Goal: Transaction & Acquisition: Purchase product/service

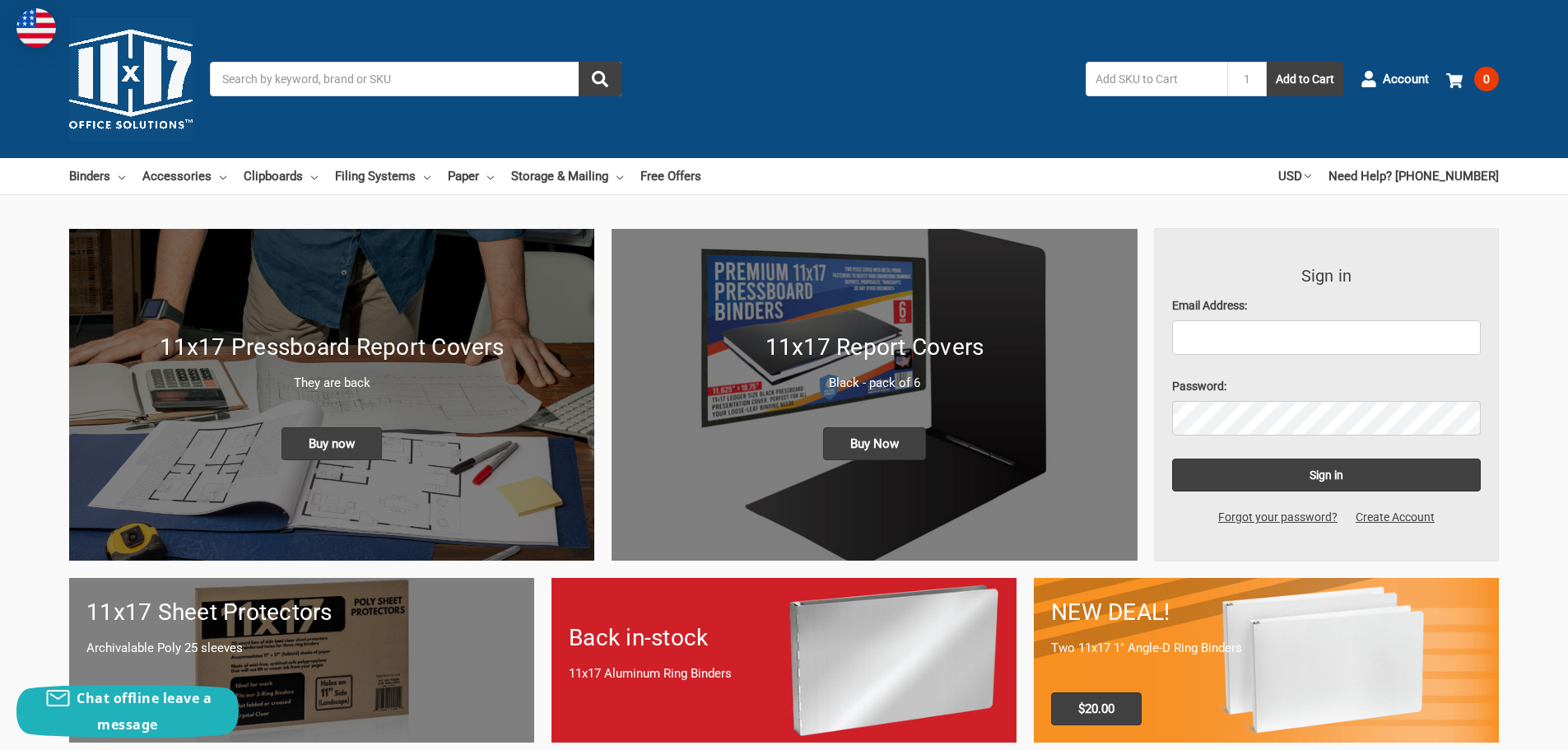
click at [265, 85] on input "Search" at bounding box center [416, 78] width 412 height 35
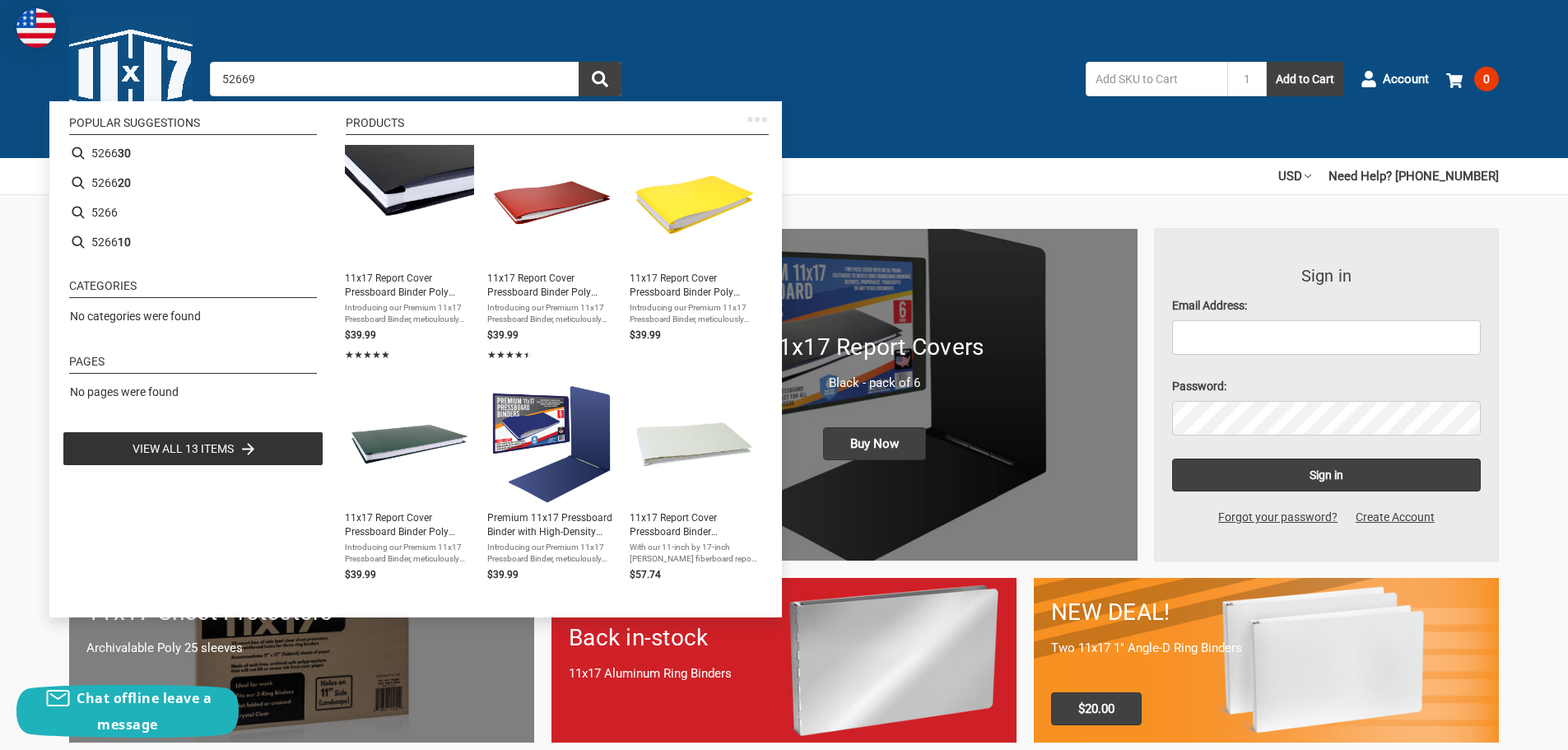
type input "526690"
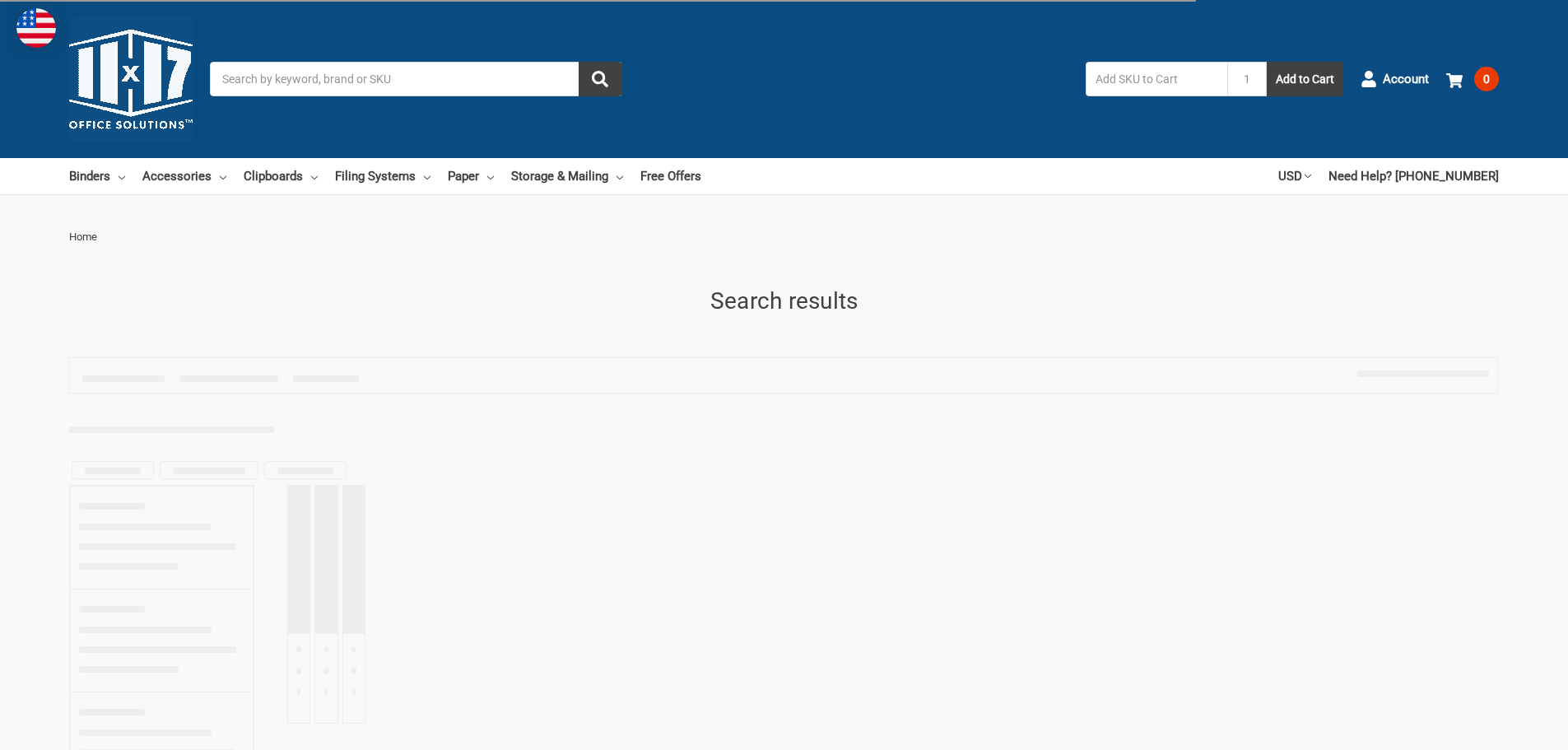
type input "526690"
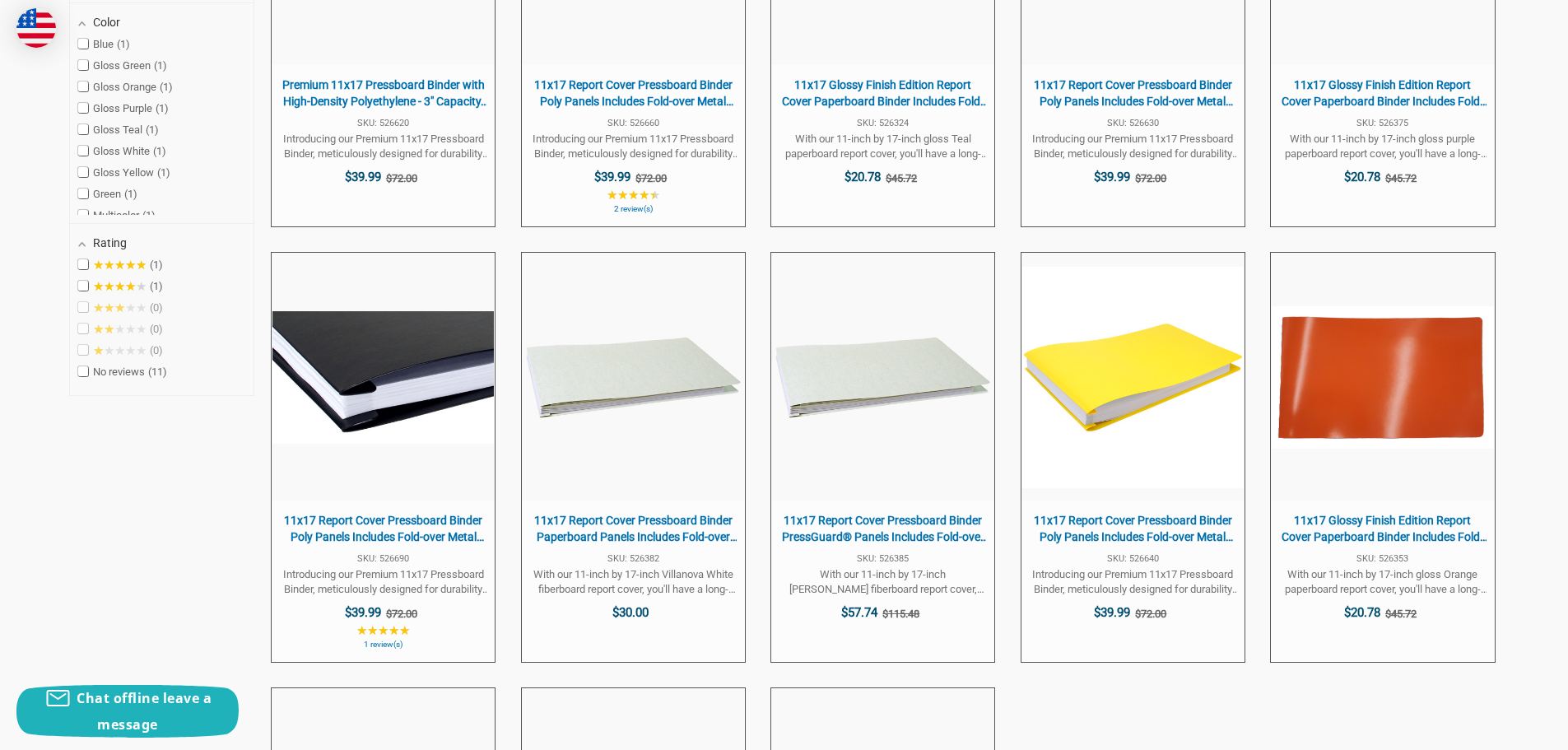
scroll to position [823, 0]
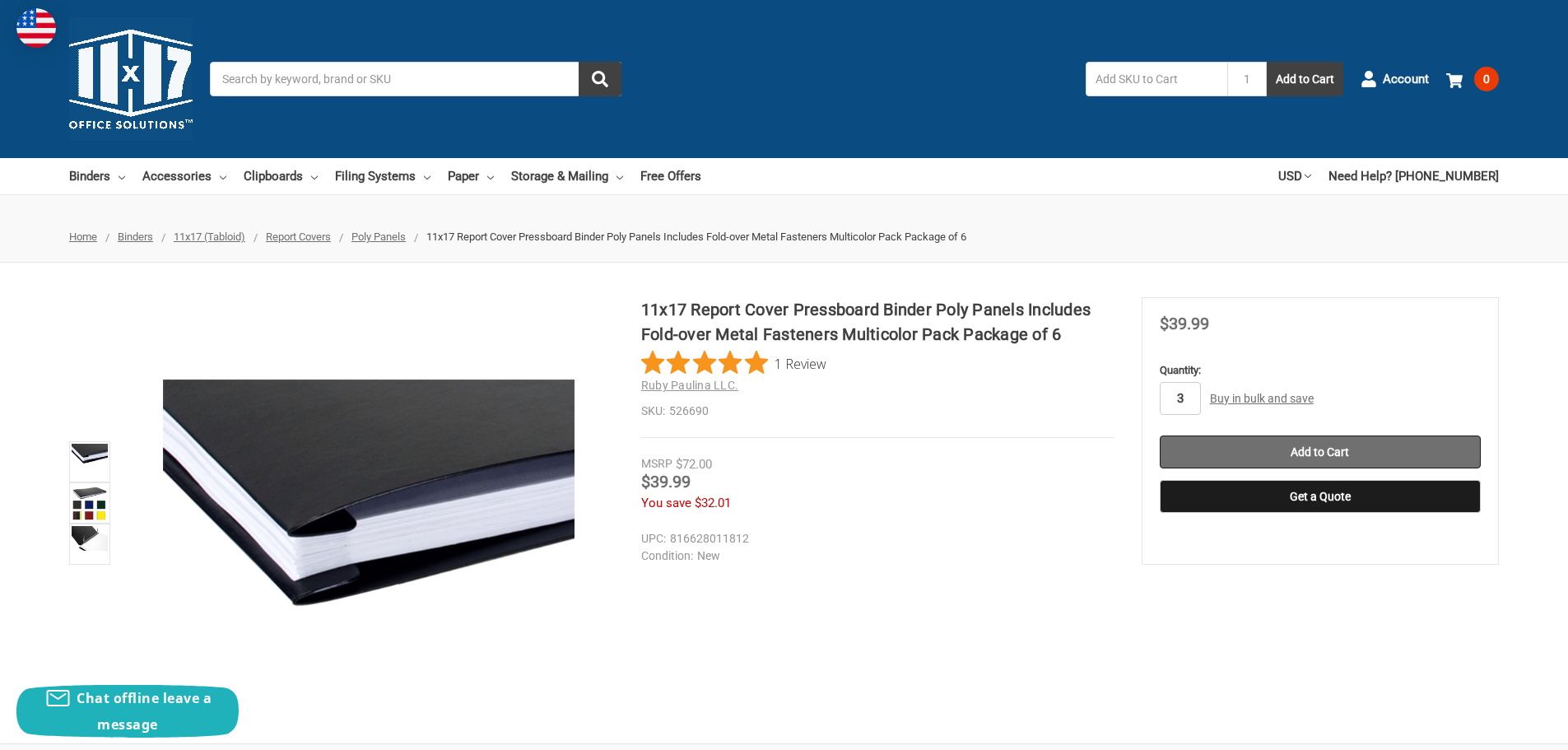
type input "3"
click at [1341, 448] on input "Add to Cart" at bounding box center [1320, 452] width 321 height 33
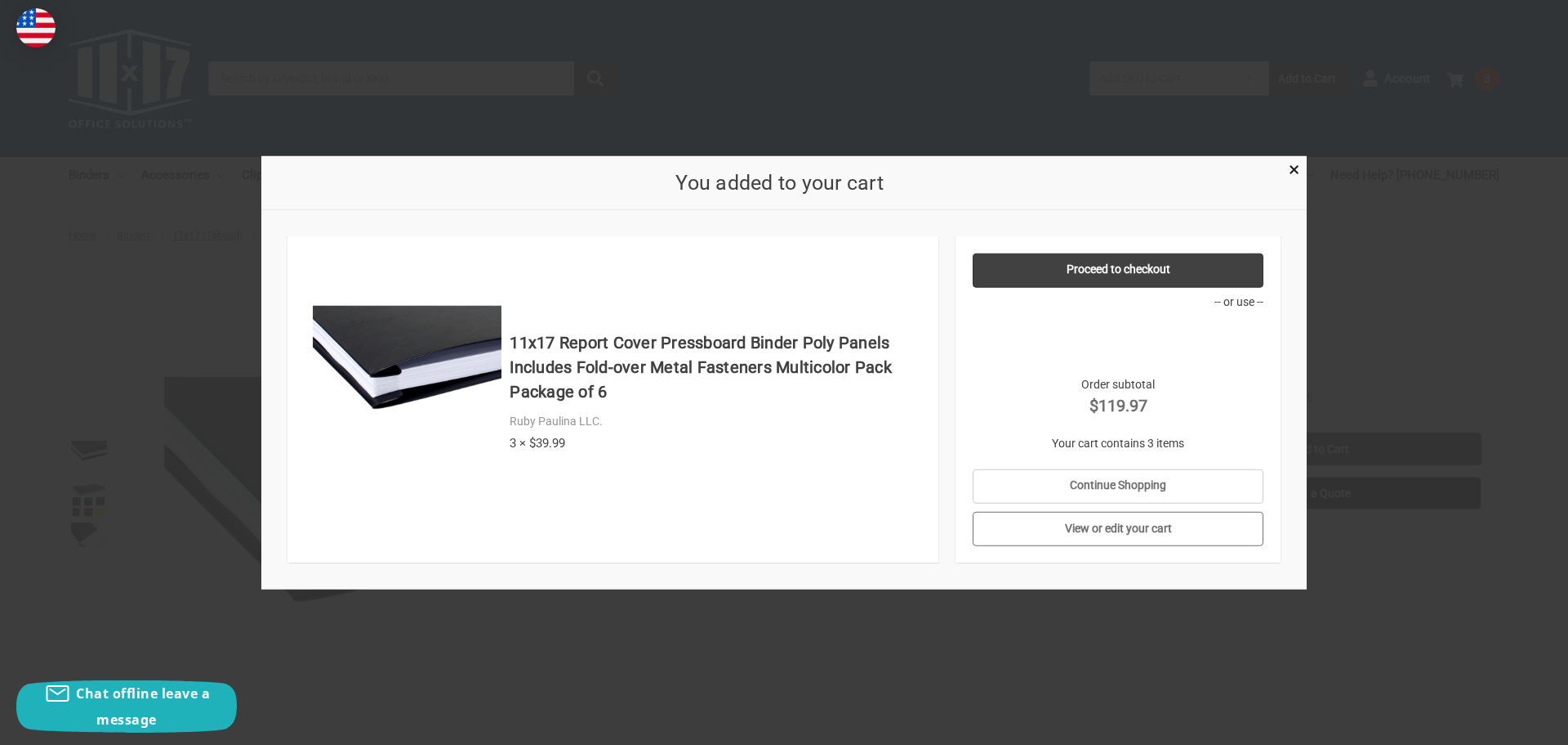
click at [1147, 528] on link "View or edit your cart" at bounding box center [1118, 528] width 292 height 35
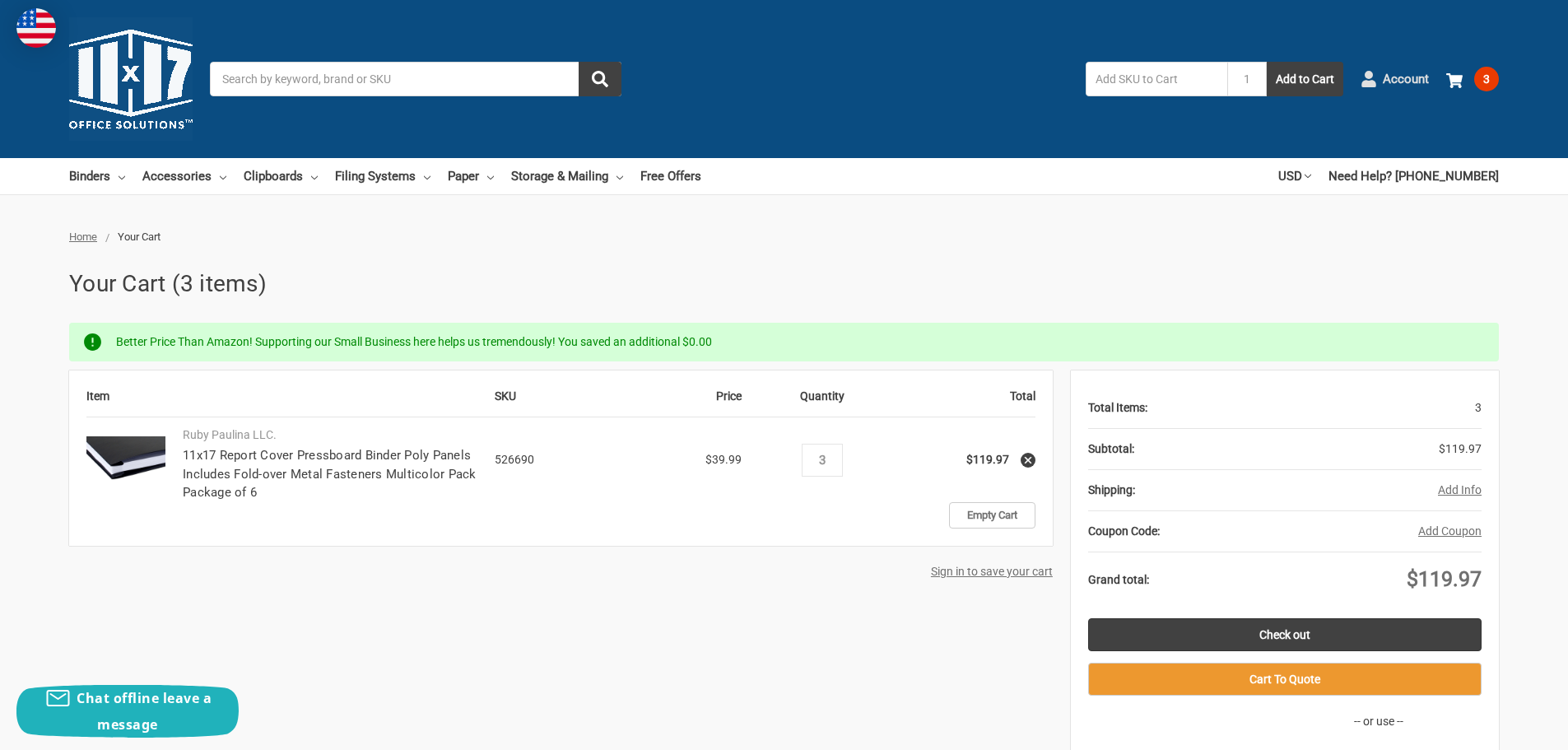
click at [1406, 80] on span "Account" at bounding box center [1405, 79] width 46 height 19
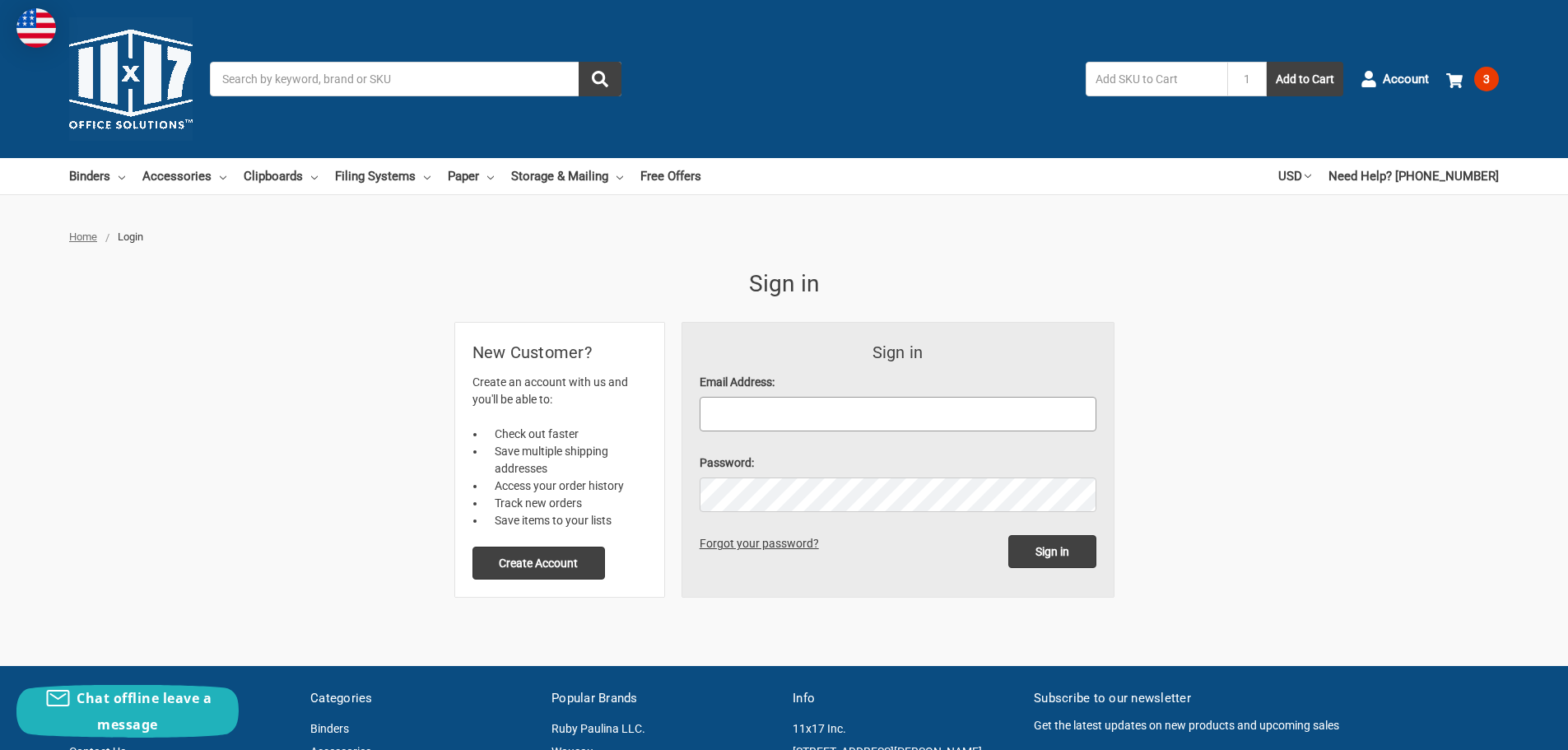
click at [802, 412] on input "Email Address:" at bounding box center [898, 414] width 397 height 35
type input "jodys@atcautomation.com"
click at [1481, 77] on span "3" at bounding box center [1487, 79] width 25 height 25
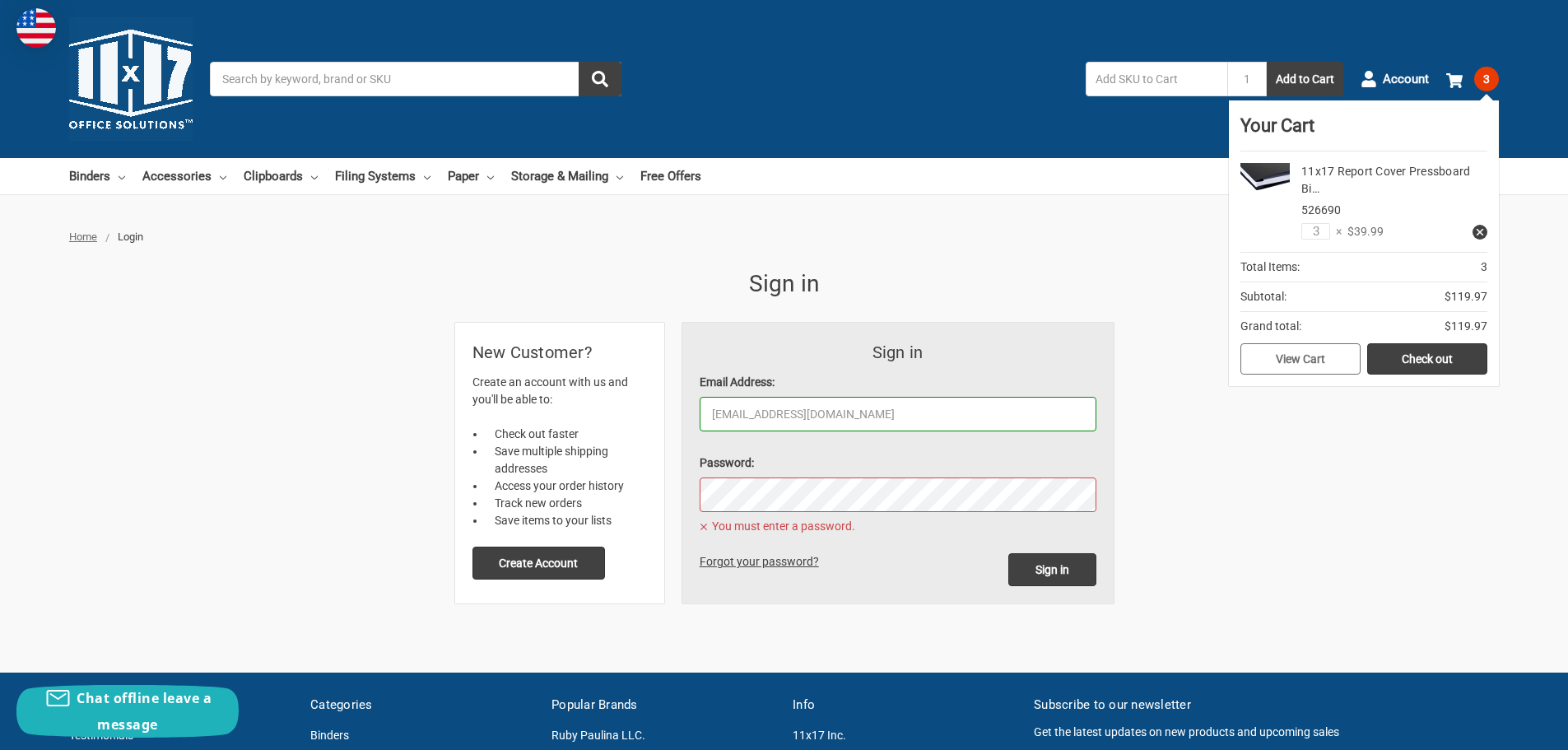
click at [1312, 353] on link "View Cart" at bounding box center [1301, 358] width 120 height 31
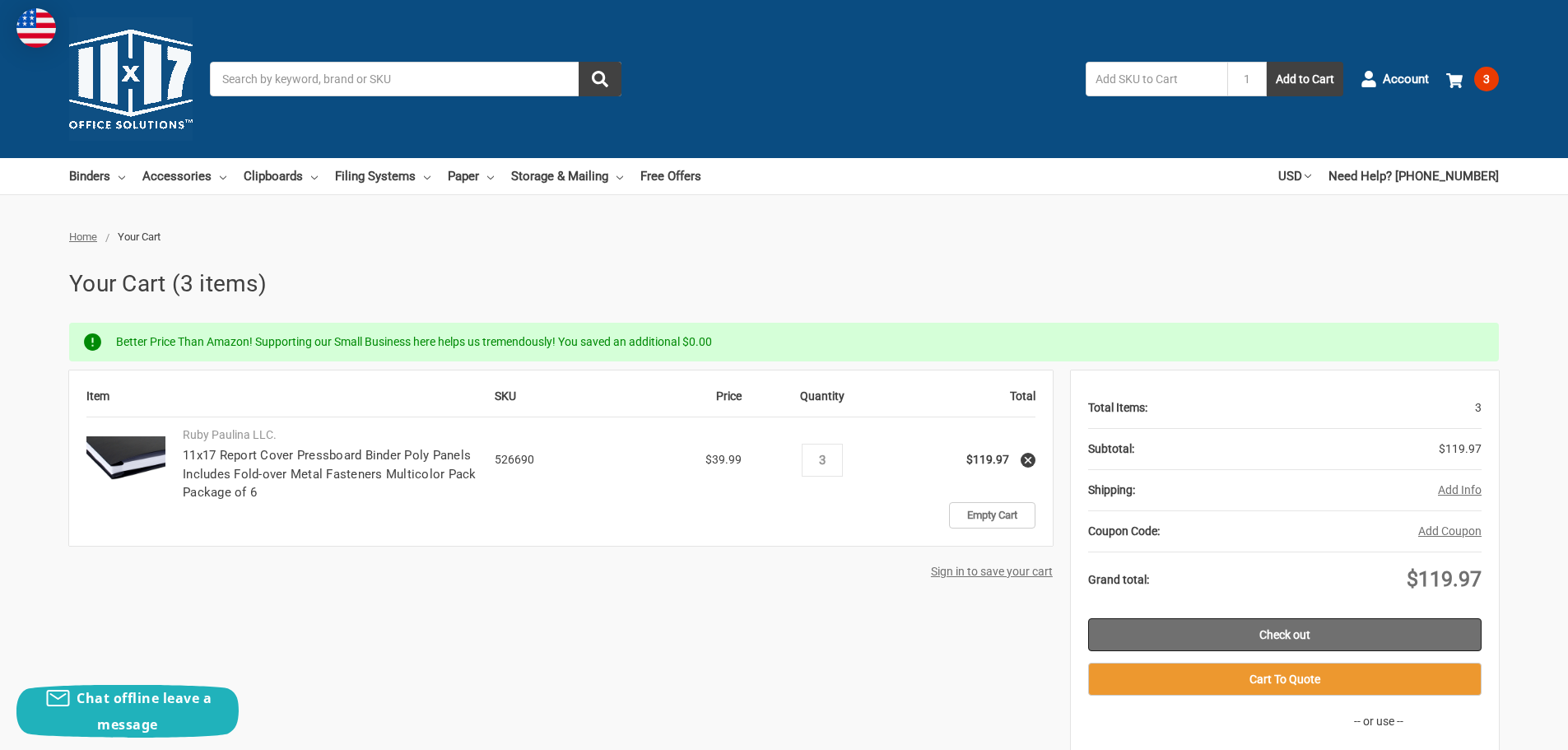
click at [1270, 631] on link "Check out" at bounding box center [1285, 634] width 393 height 33
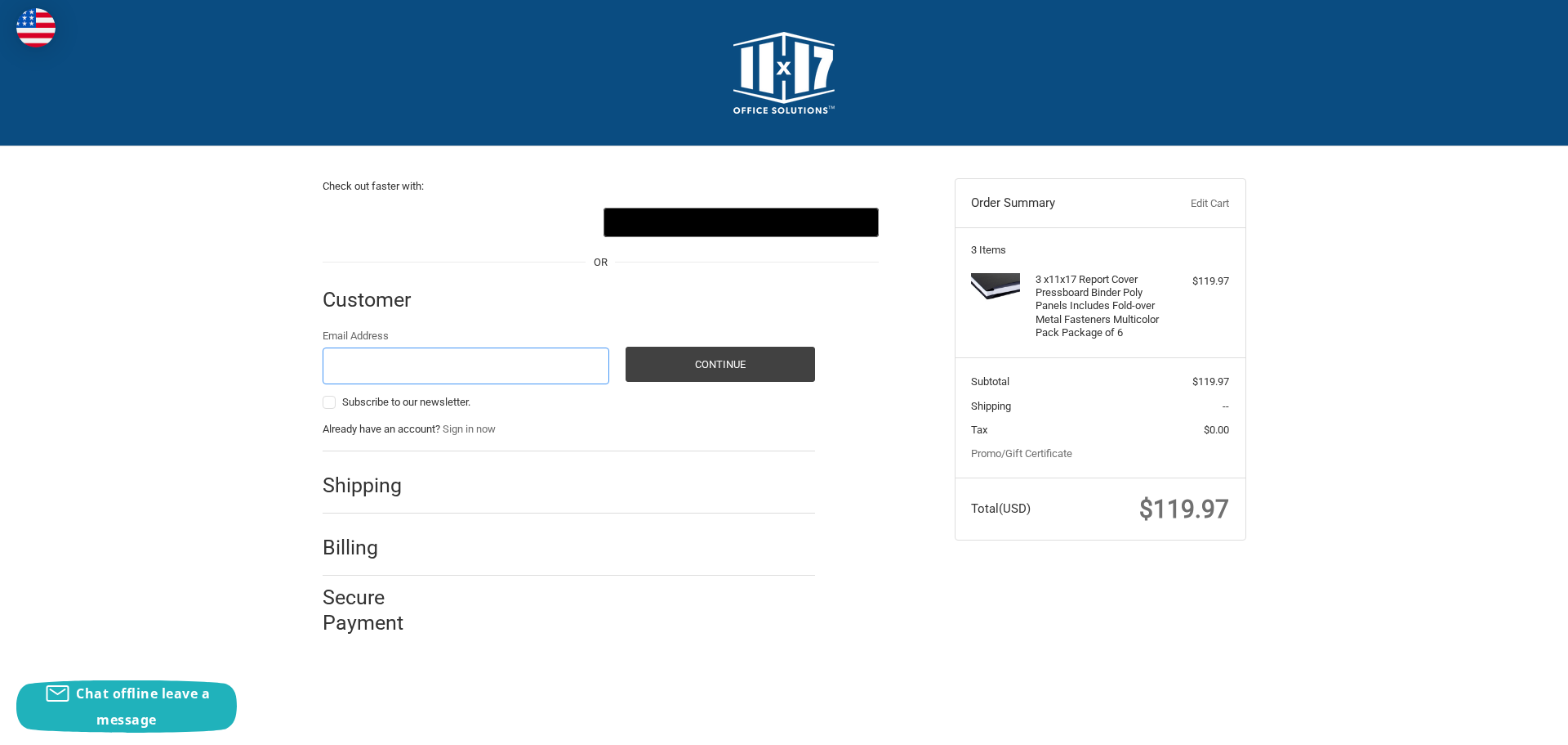
click at [358, 371] on input "Email Address" at bounding box center [466, 365] width 288 height 37
type input "[EMAIL_ADDRESS][DOMAIN_NAME]"
click at [698, 371] on button "Continue" at bounding box center [720, 363] width 189 height 35
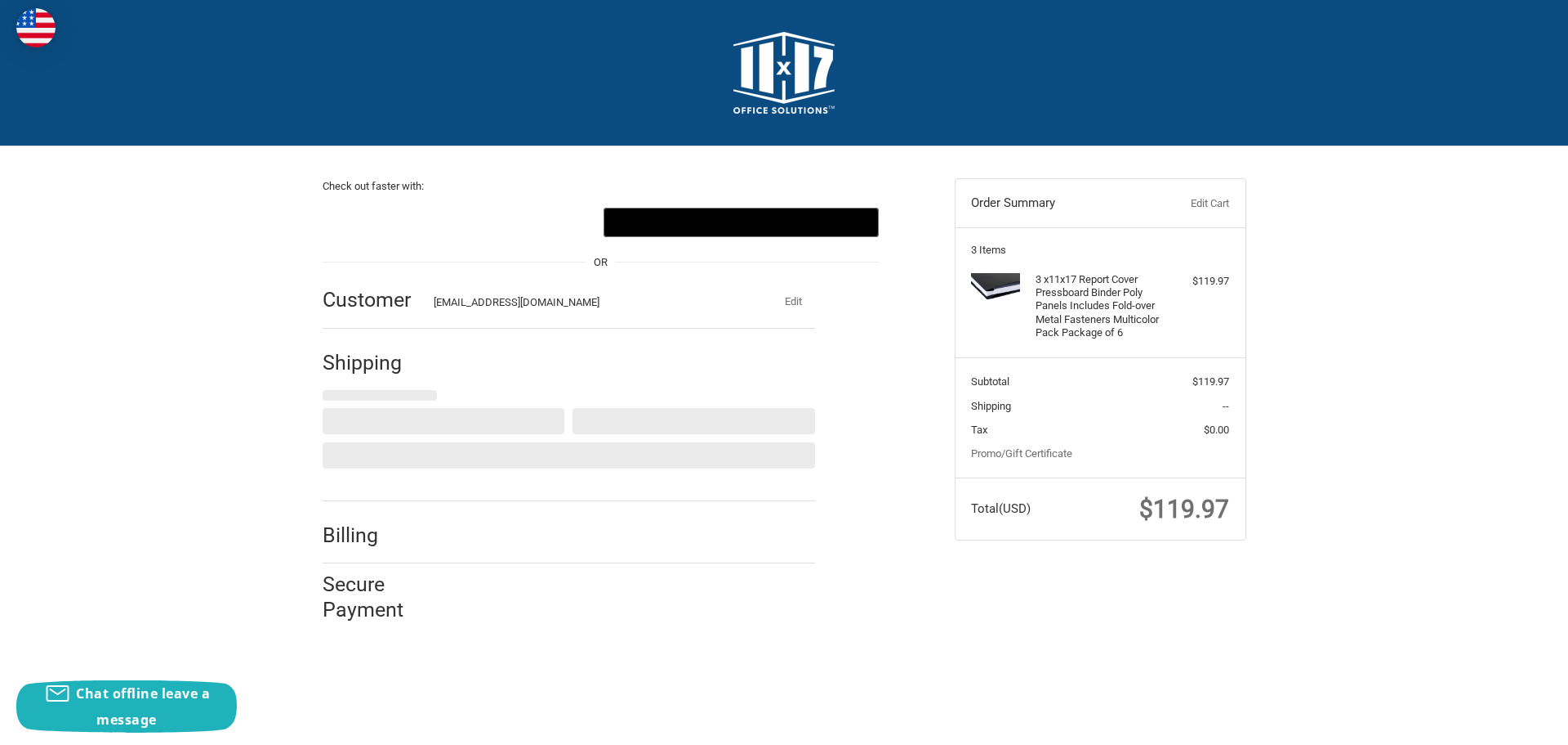
select select "US"
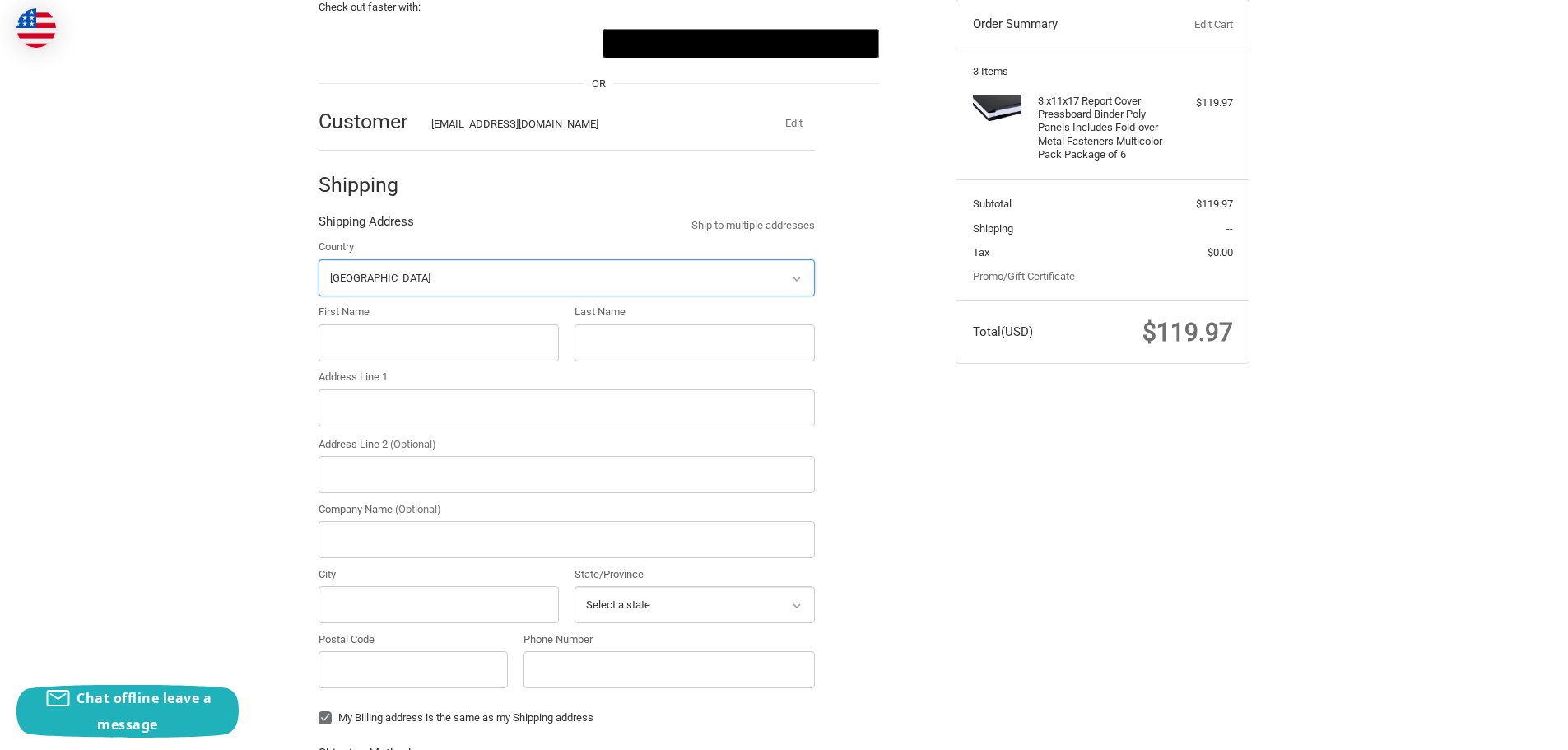
scroll to position [181, 0]
click at [378, 343] on input "First Name" at bounding box center [439, 341] width 240 height 37
type input "Jody"
type input "Steward"
type input "101 MILL DRIVE"
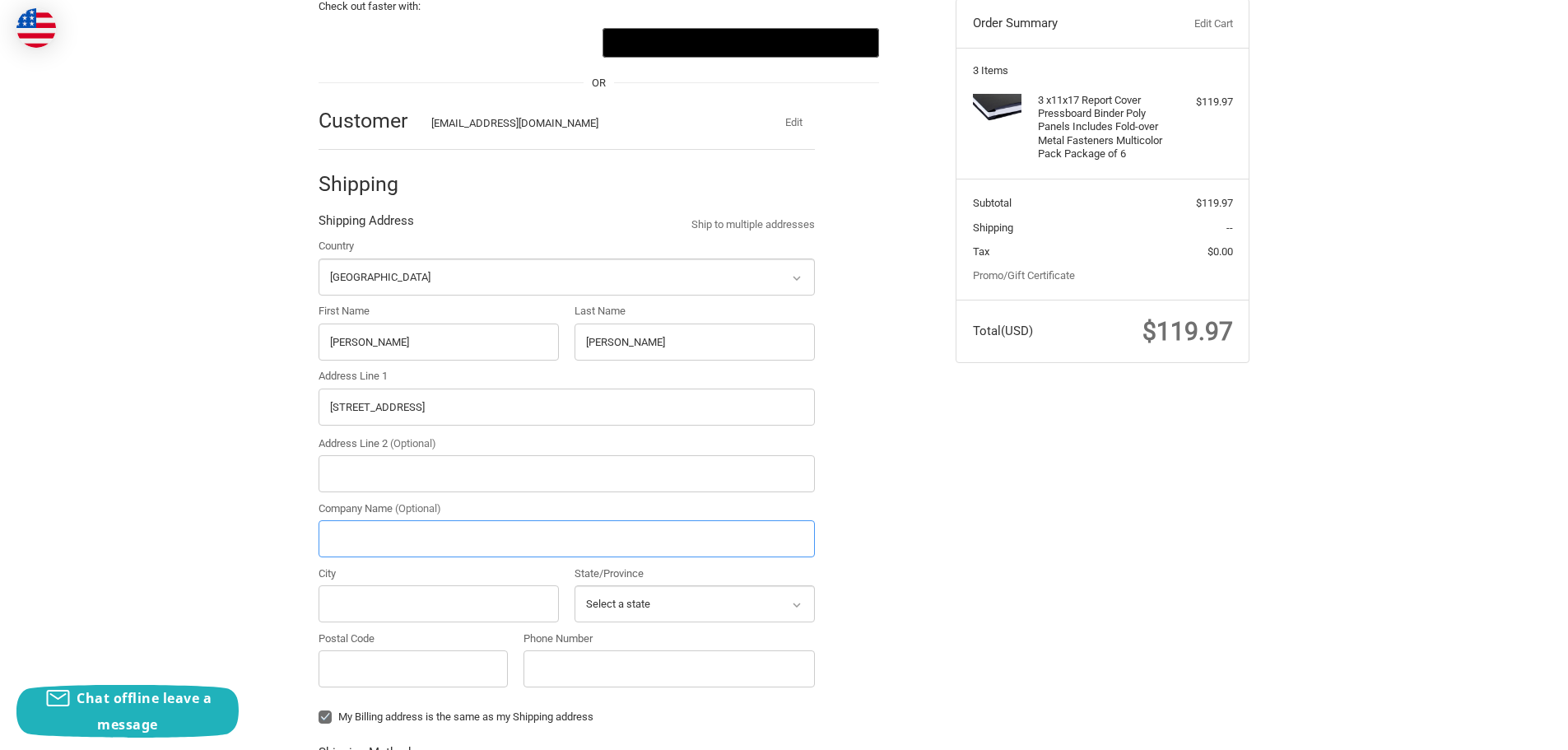
type input "ATC Automation"
type input "PUTNAM / COOKEVILLE / NO / 4314101401"
select select "TN"
type input "38501"
type input "9315285417"
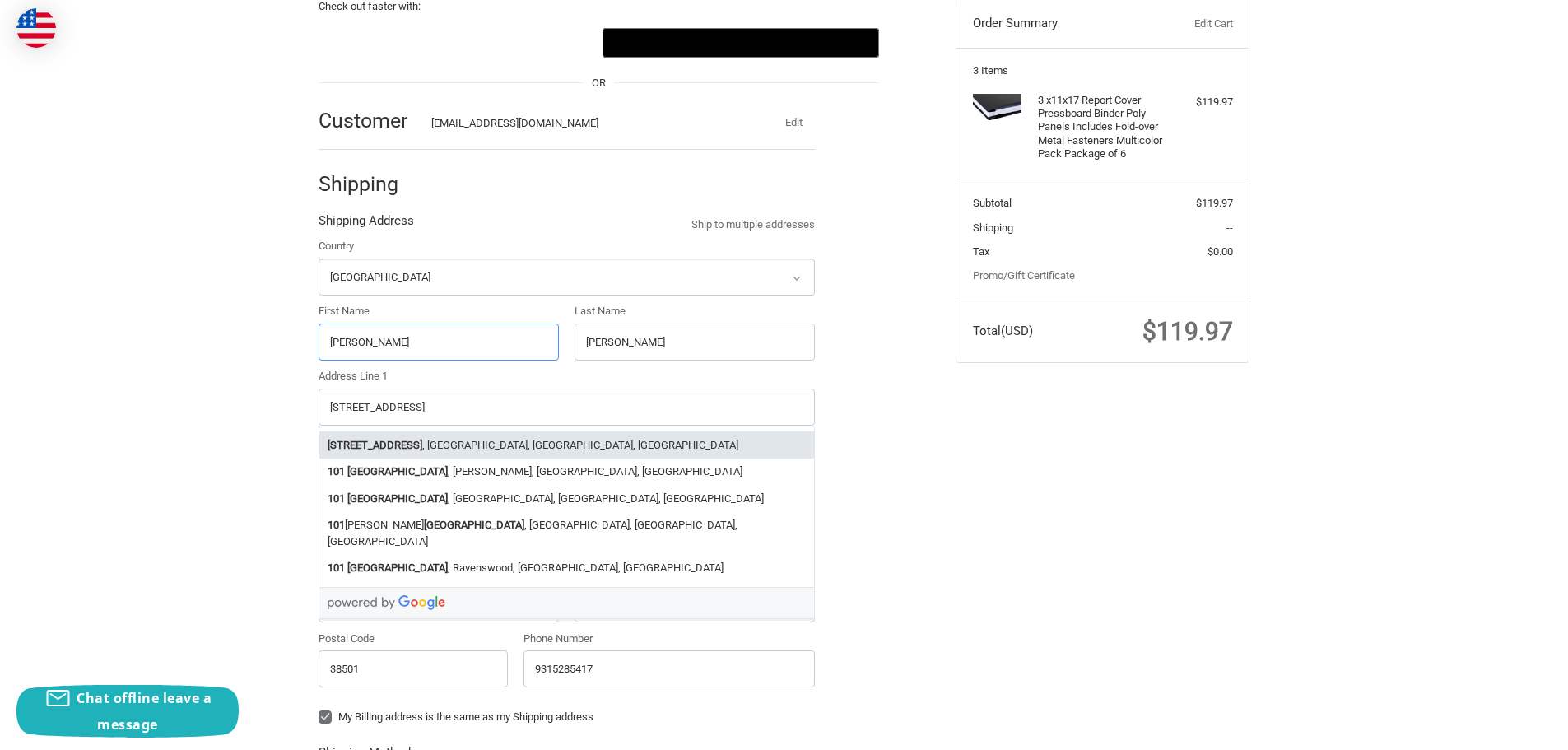
click at [455, 450] on li "101 Mill Drive , Cookeville, TN, USA" at bounding box center [567, 444] width 495 height 27
type input "101 Mill Drive"
type input "Cookeville"
select select "TN"
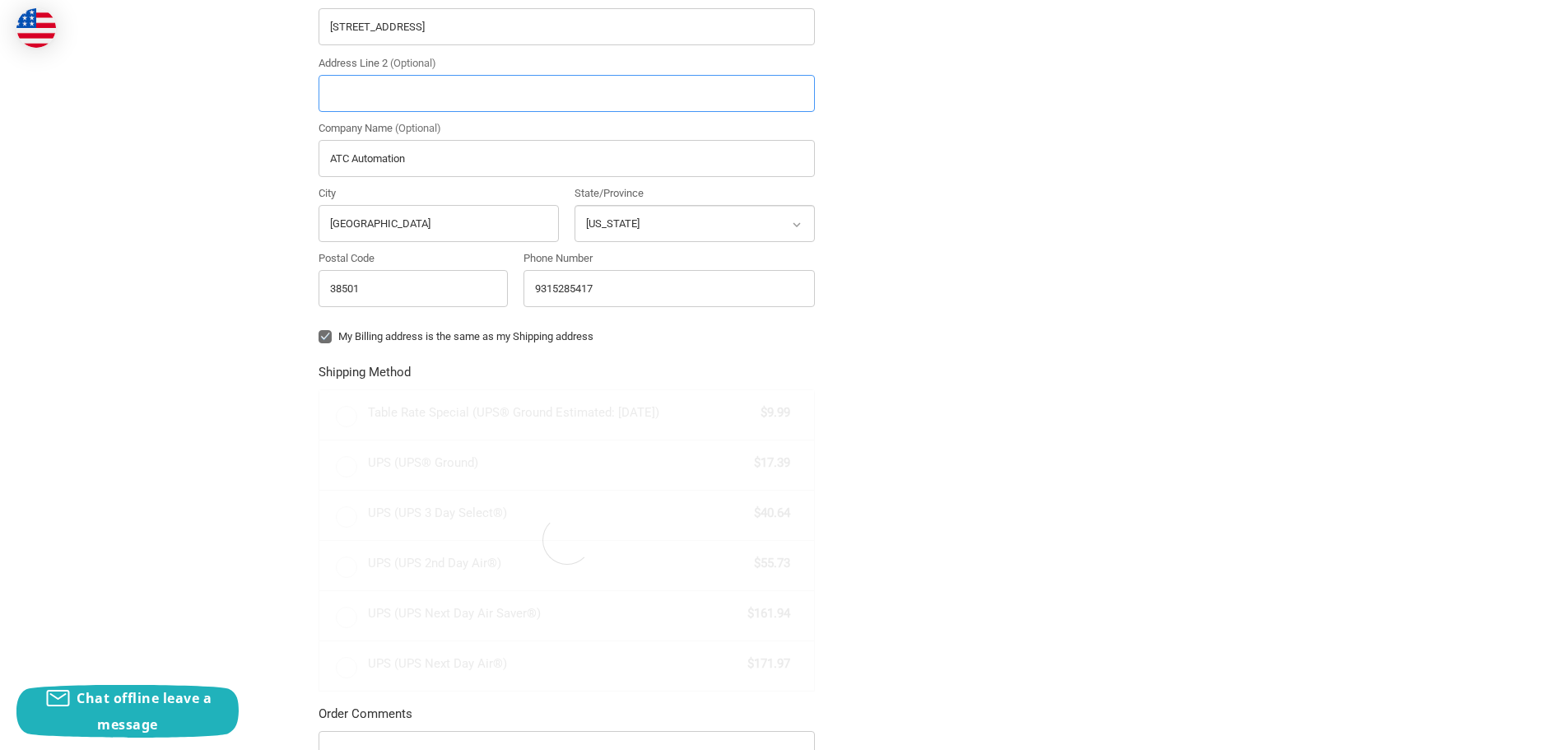
scroll to position [592, 0]
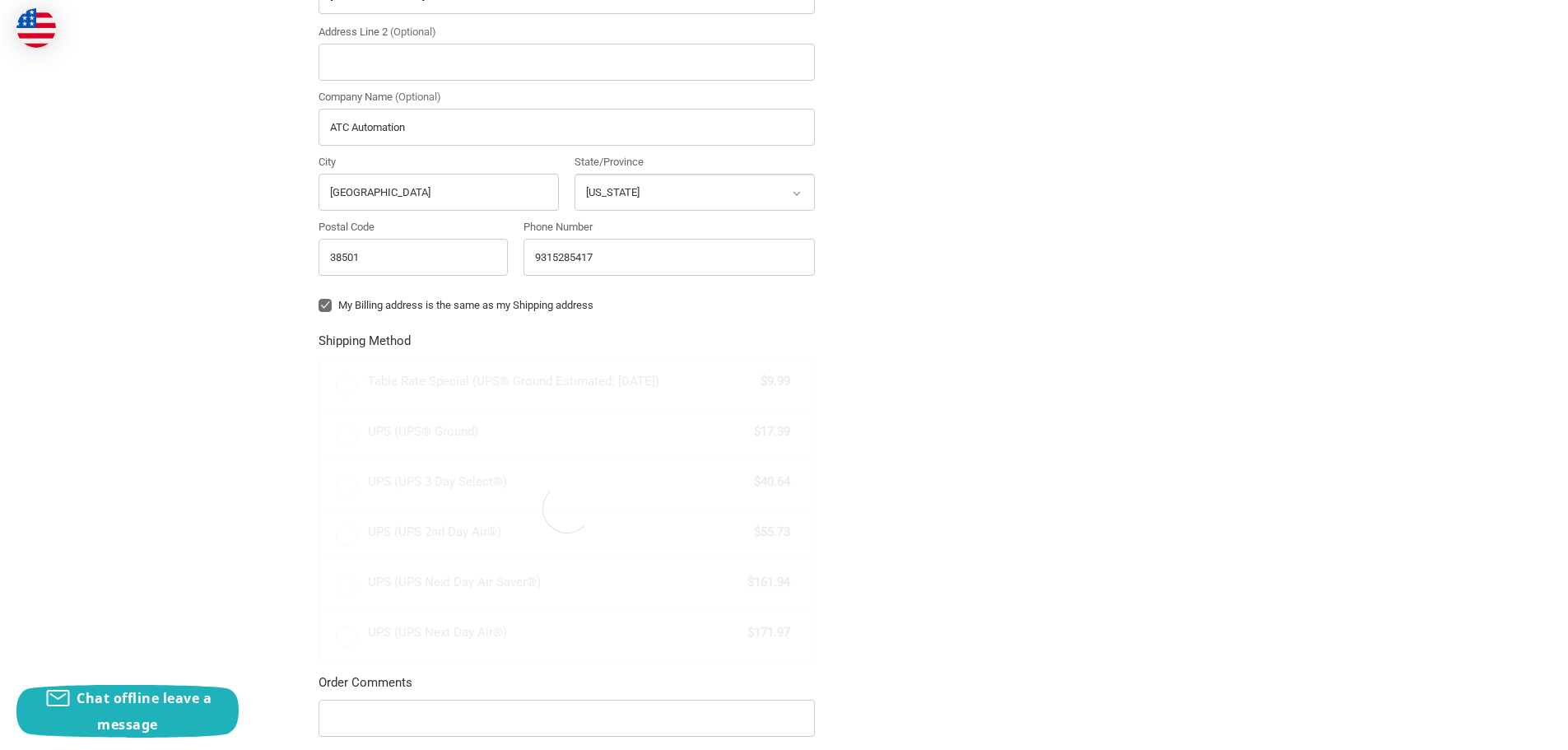
click at [326, 302] on label "My Billing address is the same as my Shipping address" at bounding box center [566, 305] width 496 height 13
click at [319, 298] on input "My Billing address is the same as my Shipping address" at bounding box center [319, 297] width 1 height 1
checkbox input "false"
radio input "true"
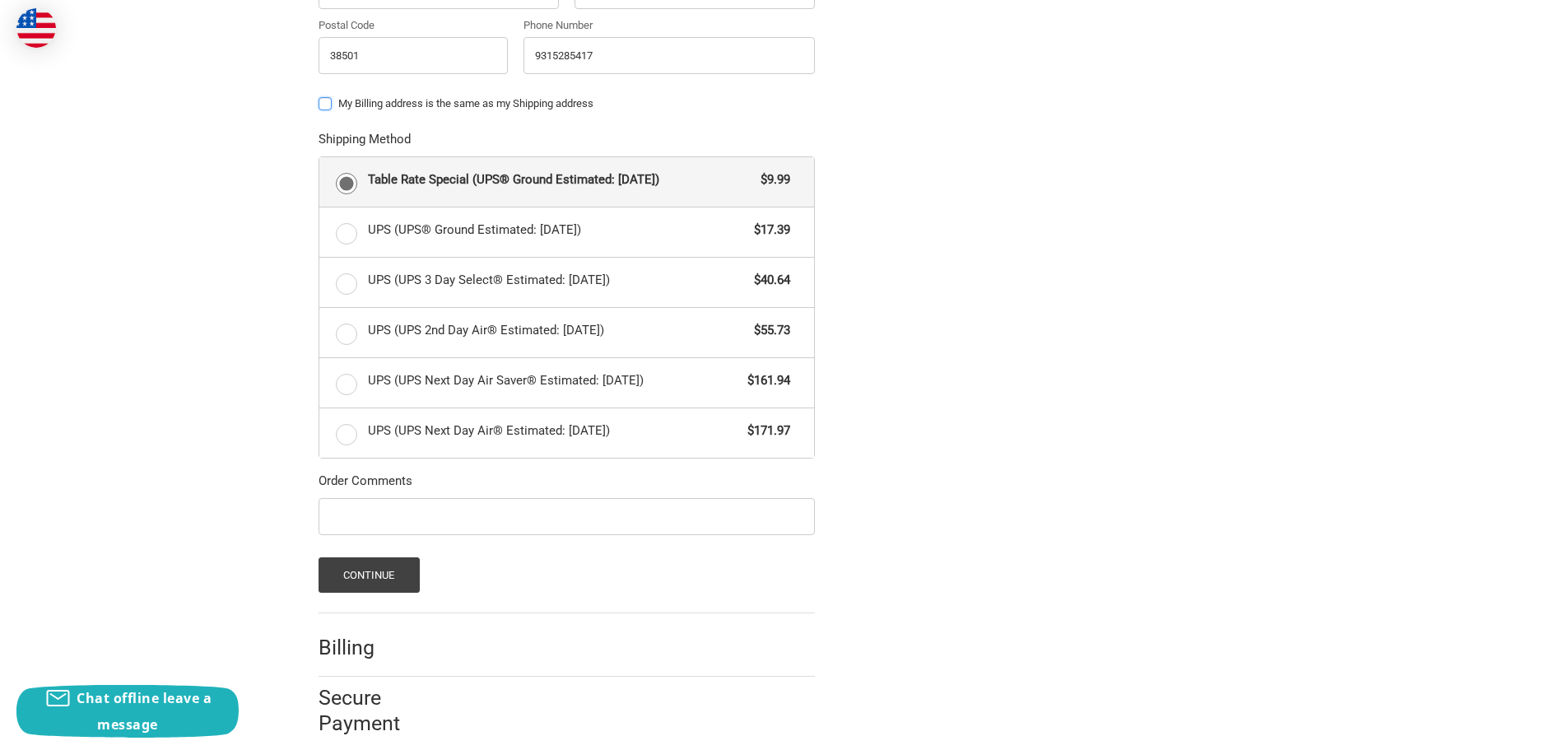
scroll to position [814, 0]
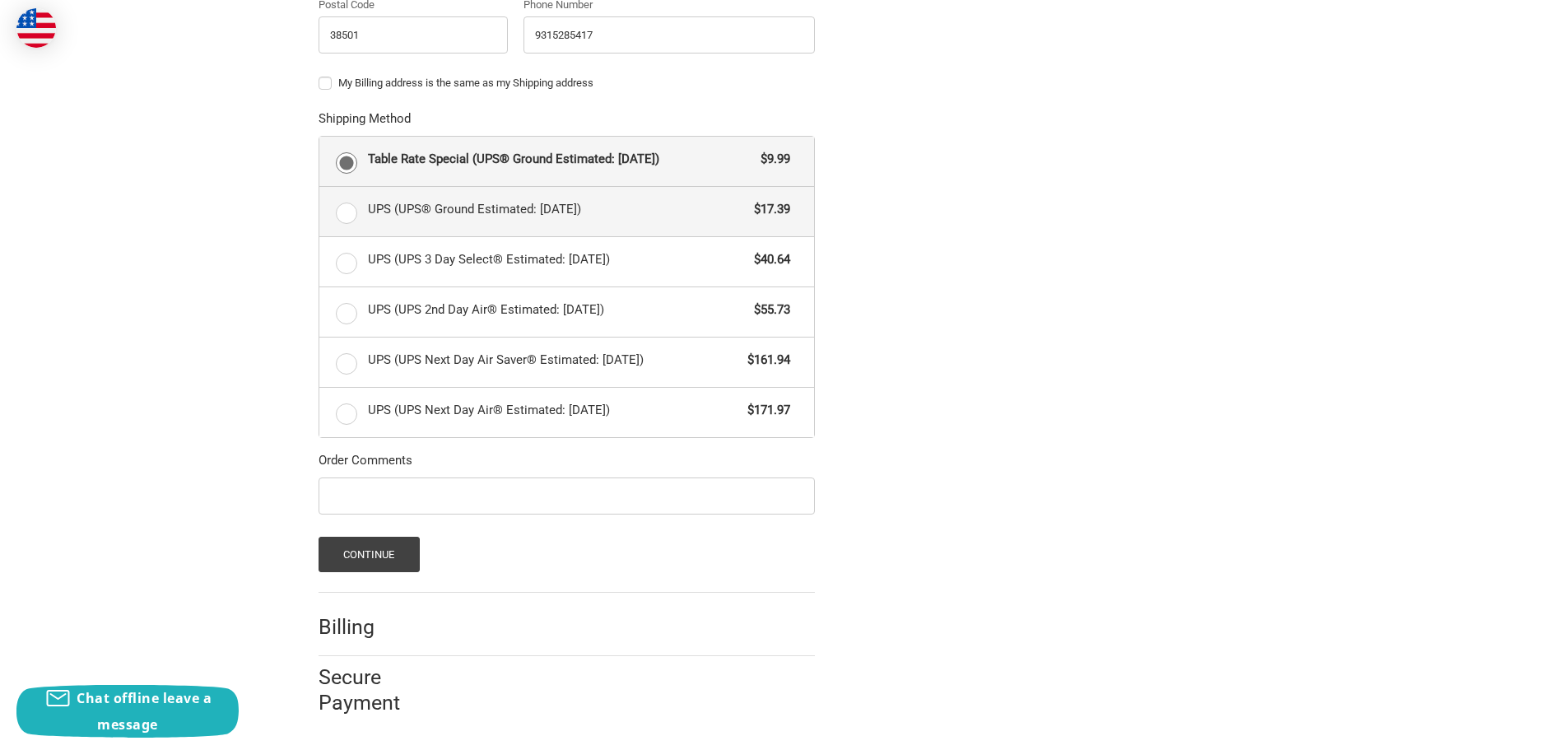
click at [348, 217] on label "UPS (UPS® Ground Estimated: Thu, Aug 28) $17.39" at bounding box center [567, 212] width 495 height 49
click at [320, 188] on input "UPS (UPS® Ground Estimated: Thu, Aug 28) $17.39" at bounding box center [319, 187] width 1 height 1
radio input "true"
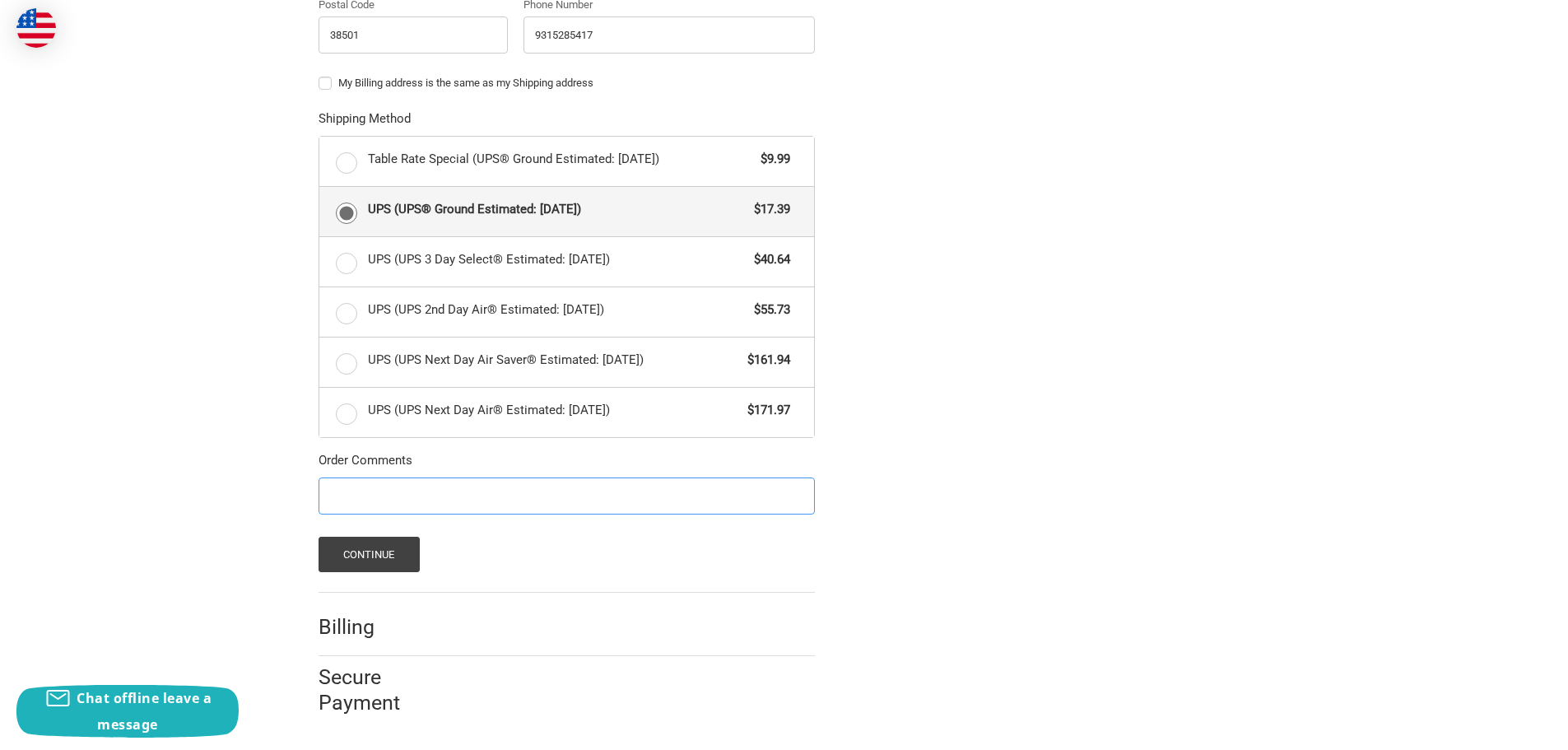
click at [348, 488] on input "Order Comments" at bounding box center [566, 495] width 496 height 37
type input "PO #00113323"
click at [367, 550] on button "Continue" at bounding box center [369, 554] width 101 height 35
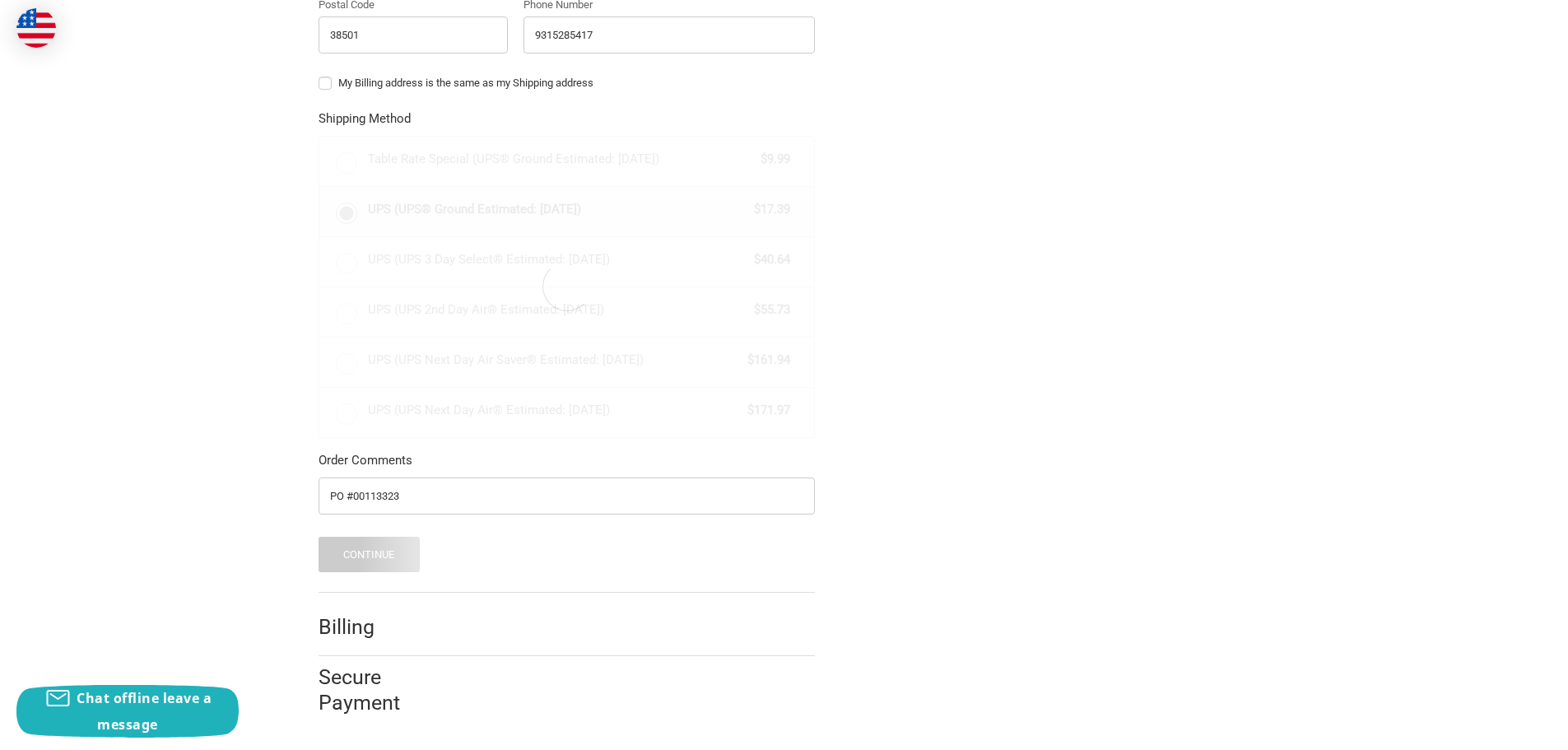
scroll to position [0, 0]
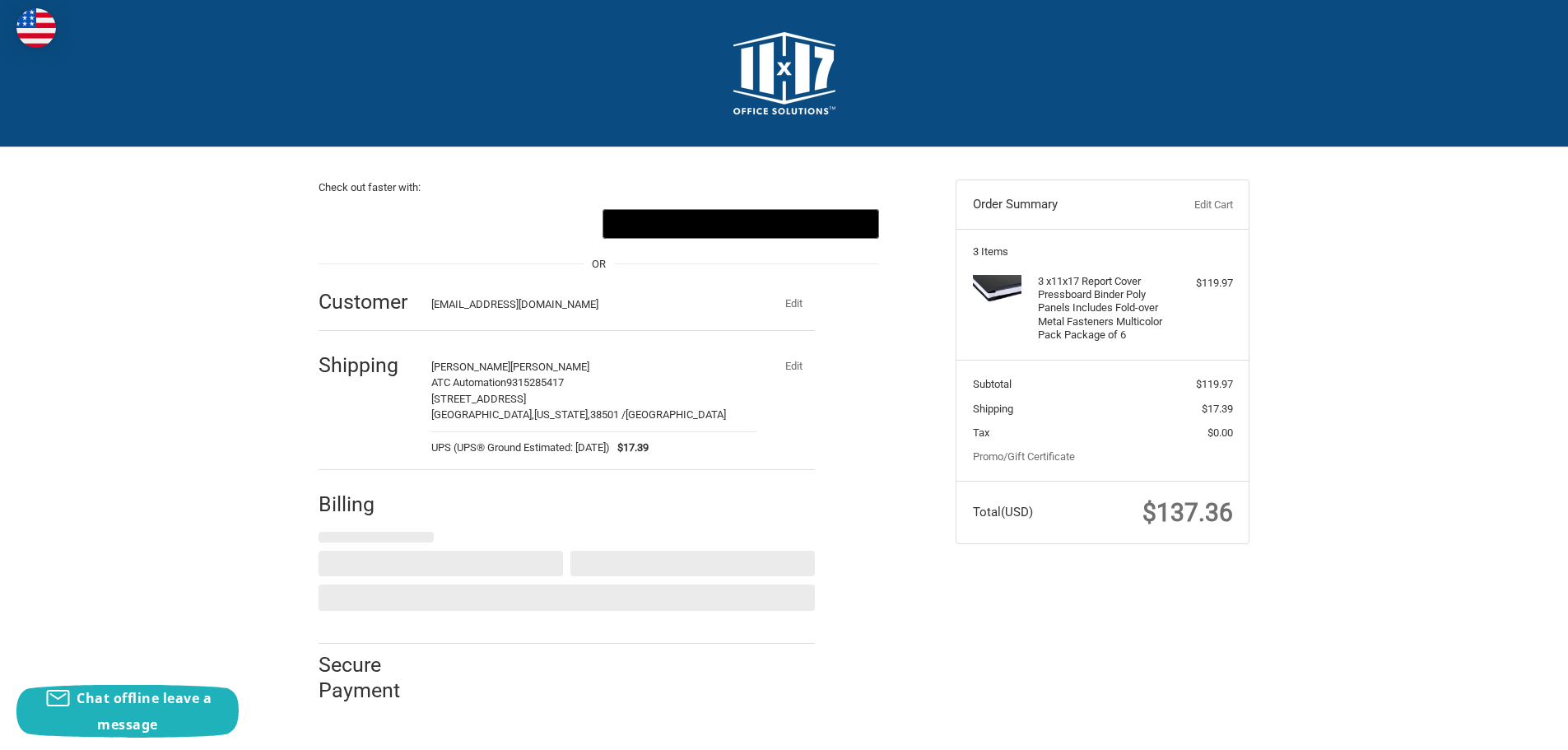
select select "US"
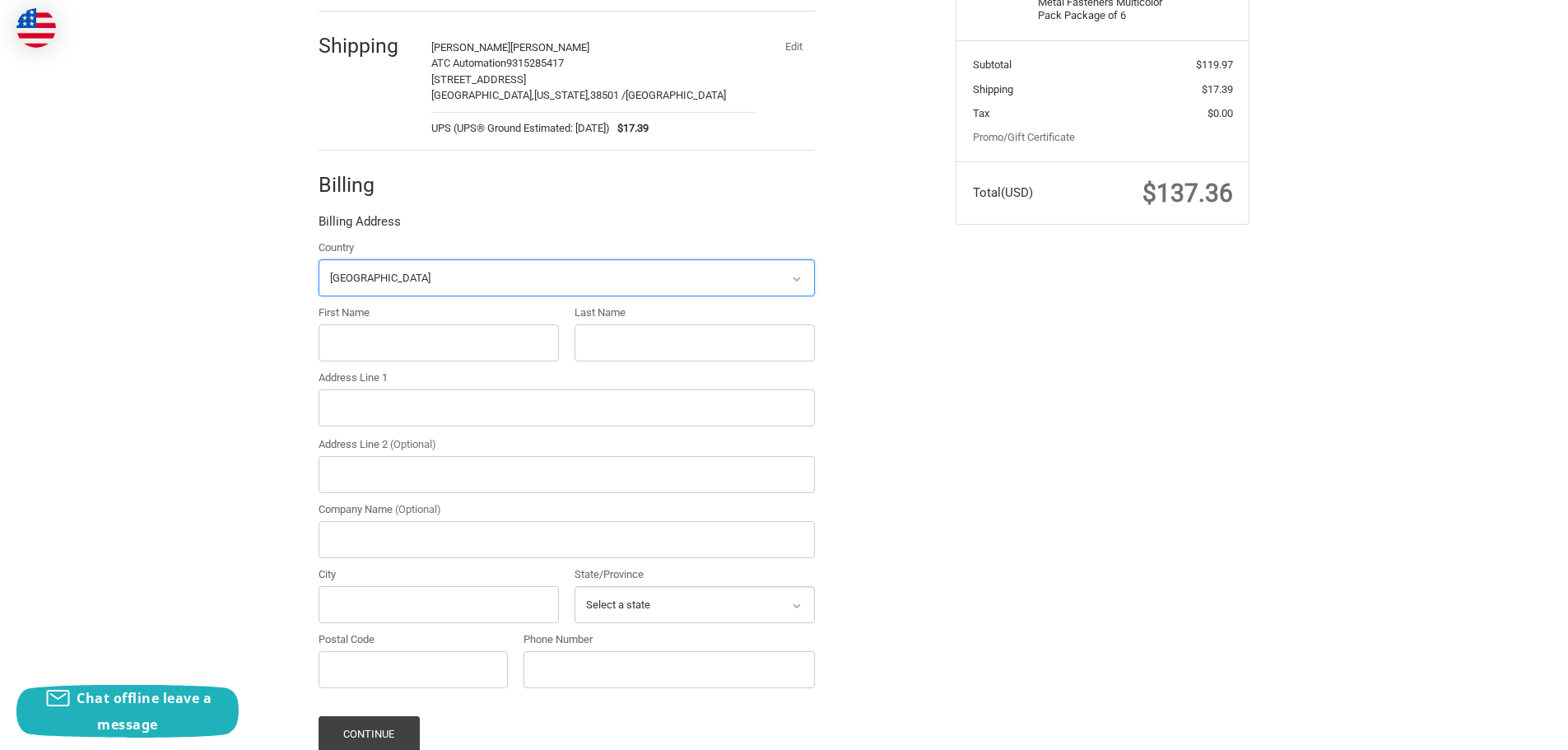
scroll to position [320, 0]
click at [377, 339] on input "First Name" at bounding box center [439, 341] width 240 height 37
type input "Bobby"
type input "Buck"
type input "101 Mill Drive"
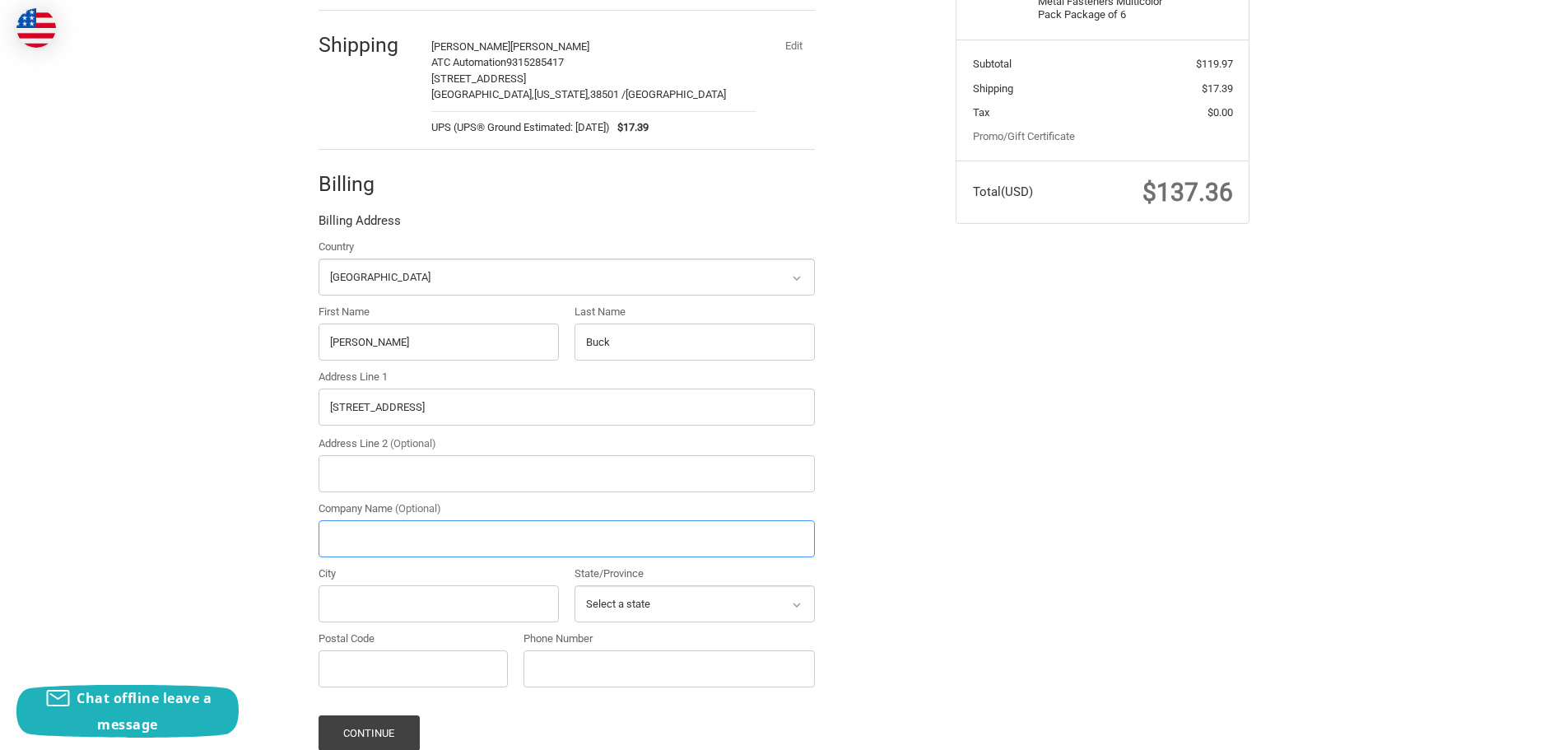
type input "ATC Automation"
type input "Cookeville"
select select "TN"
type input "38501"
type input "9315285417"
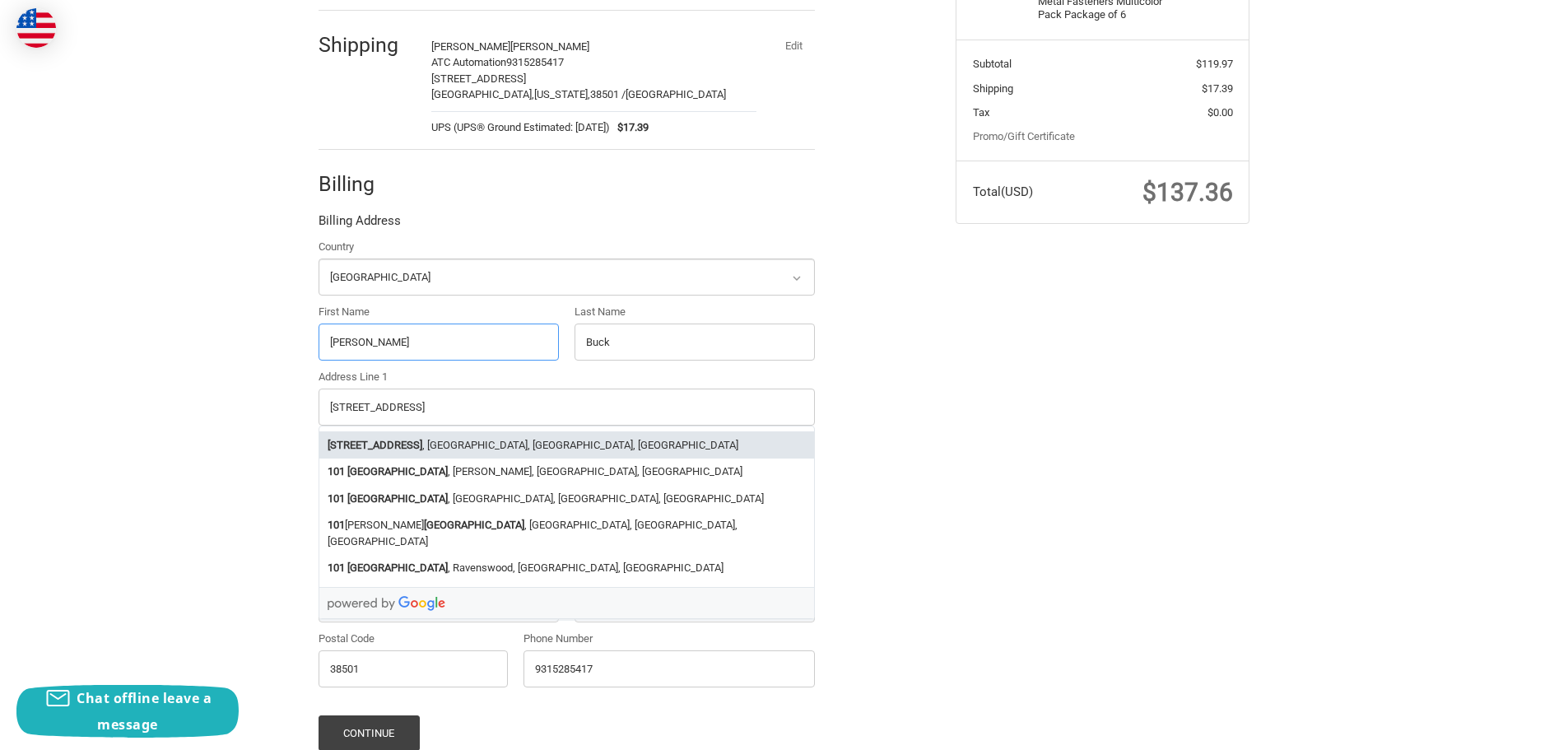
click at [449, 447] on li "101 Mill Drive , Cookeville, TN, USA" at bounding box center [567, 444] width 495 height 27
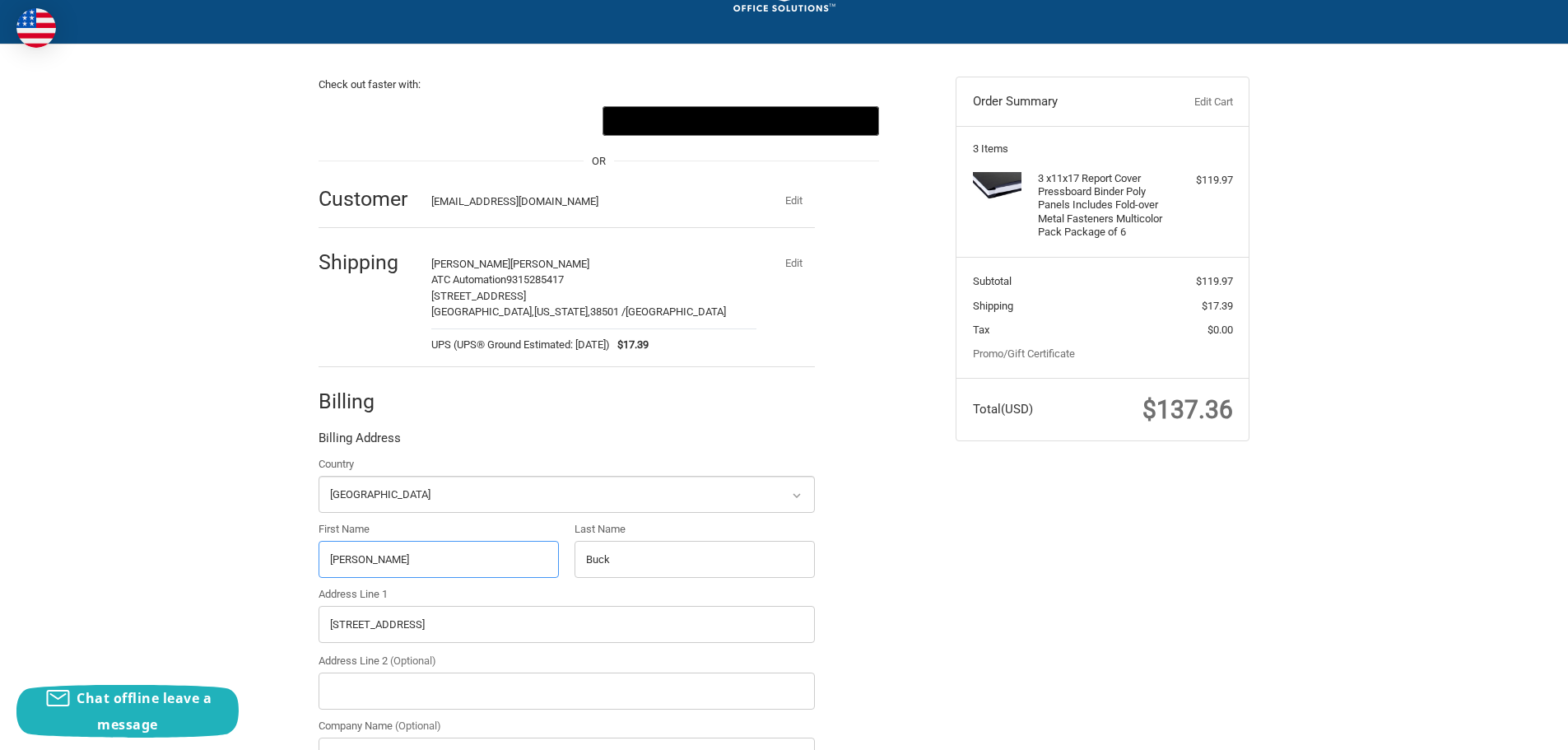
scroll to position [74, 0]
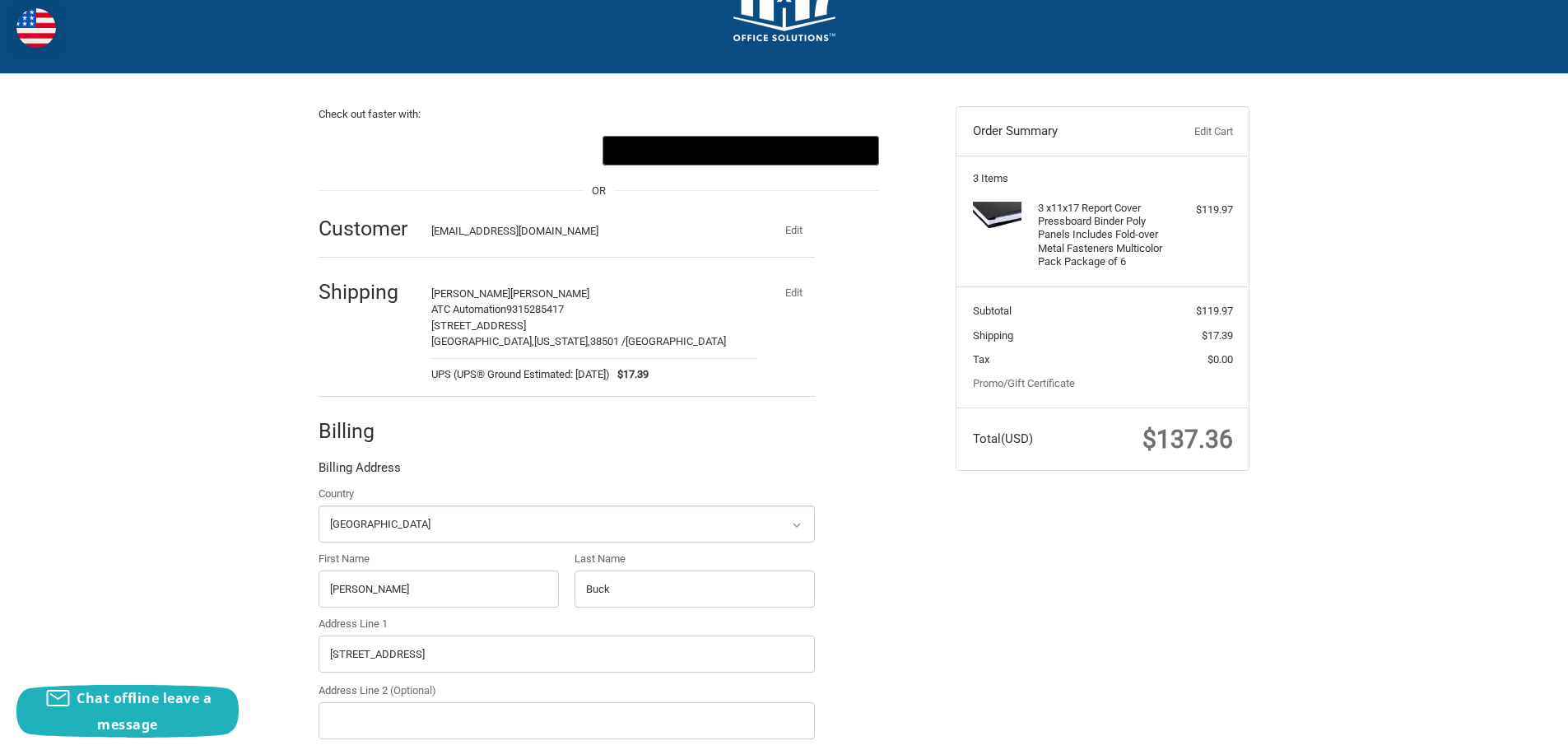
click at [796, 287] on button "Edit" at bounding box center [793, 293] width 43 height 23
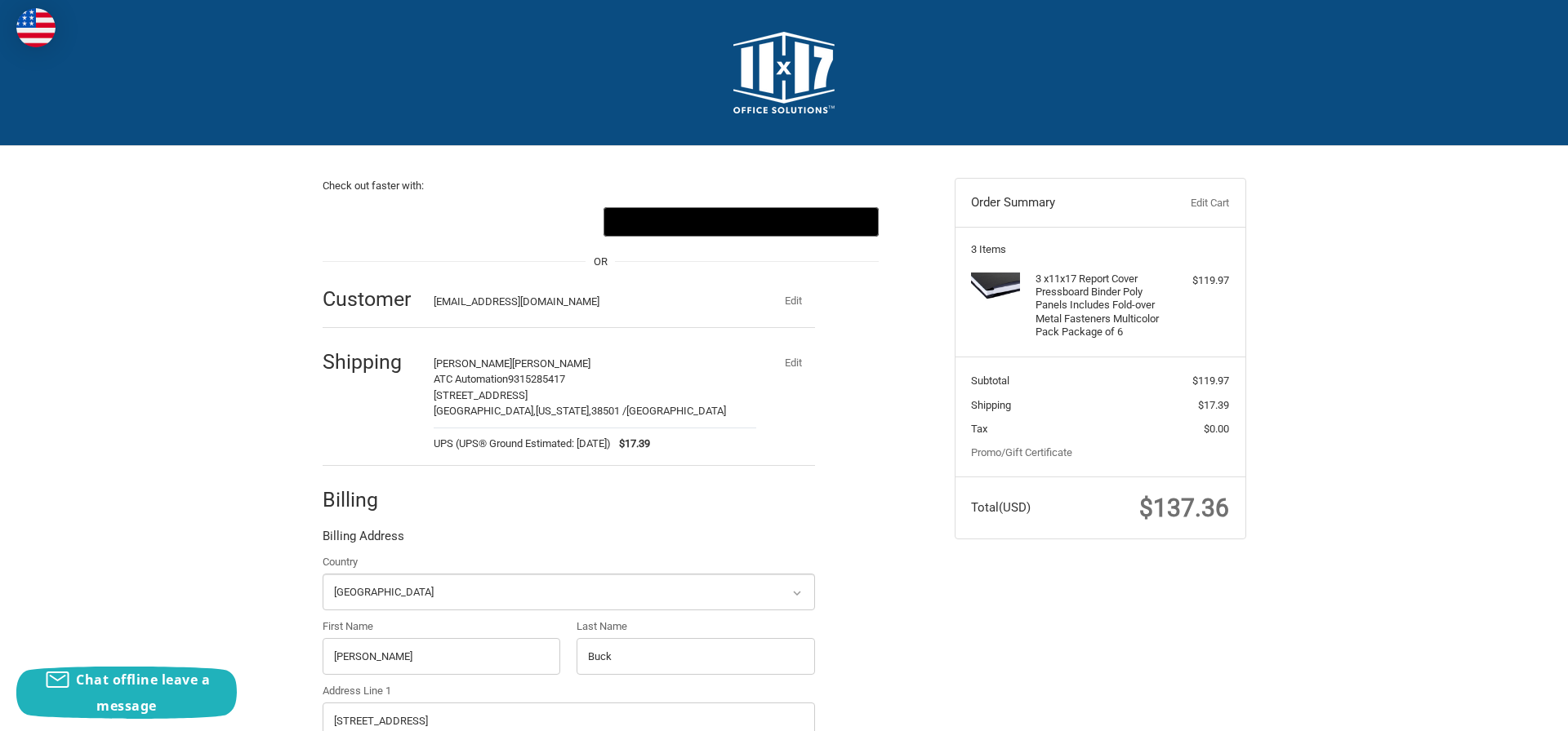
select select "US"
select select "TN"
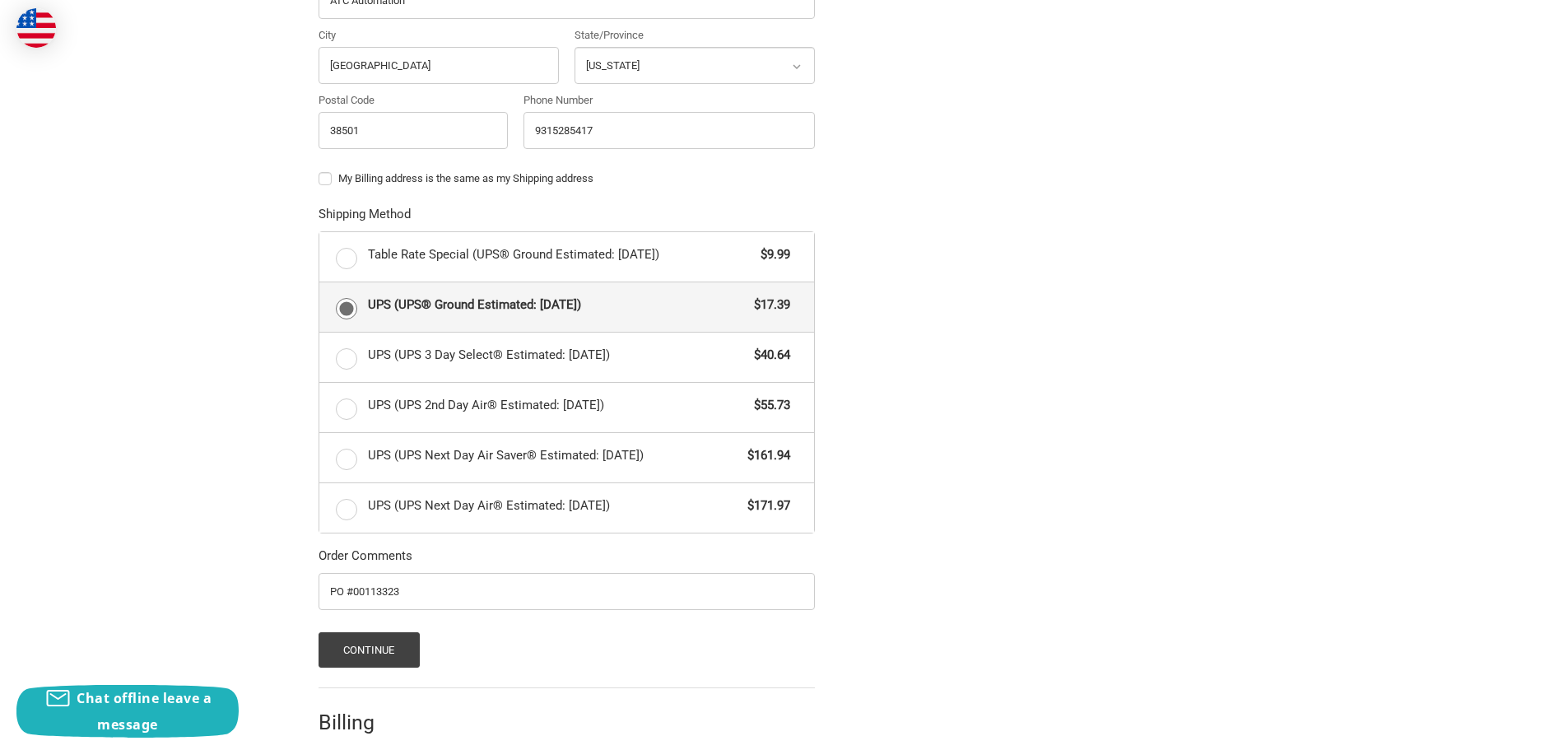
scroll to position [814, 0]
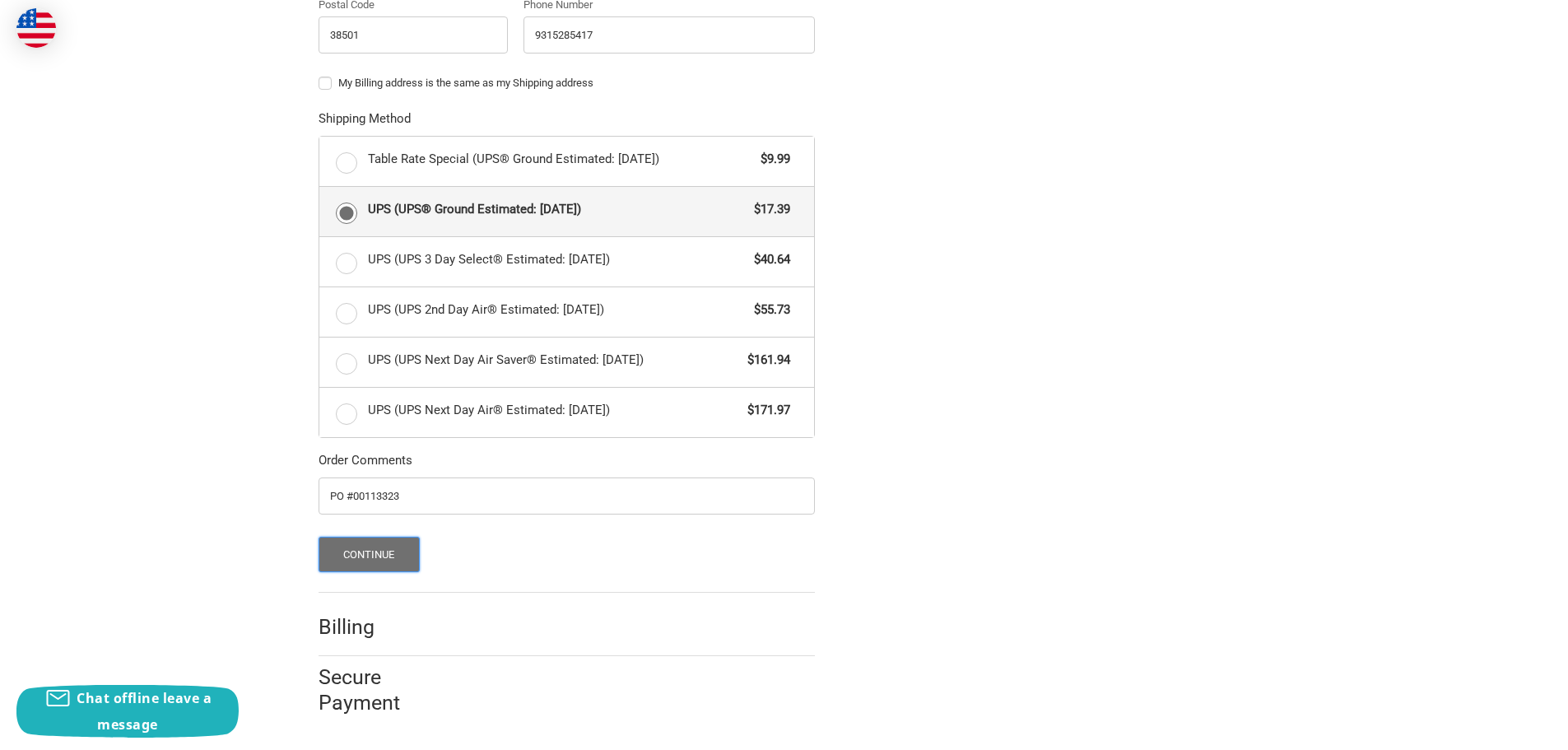
click at [354, 558] on button "Continue" at bounding box center [369, 554] width 101 height 35
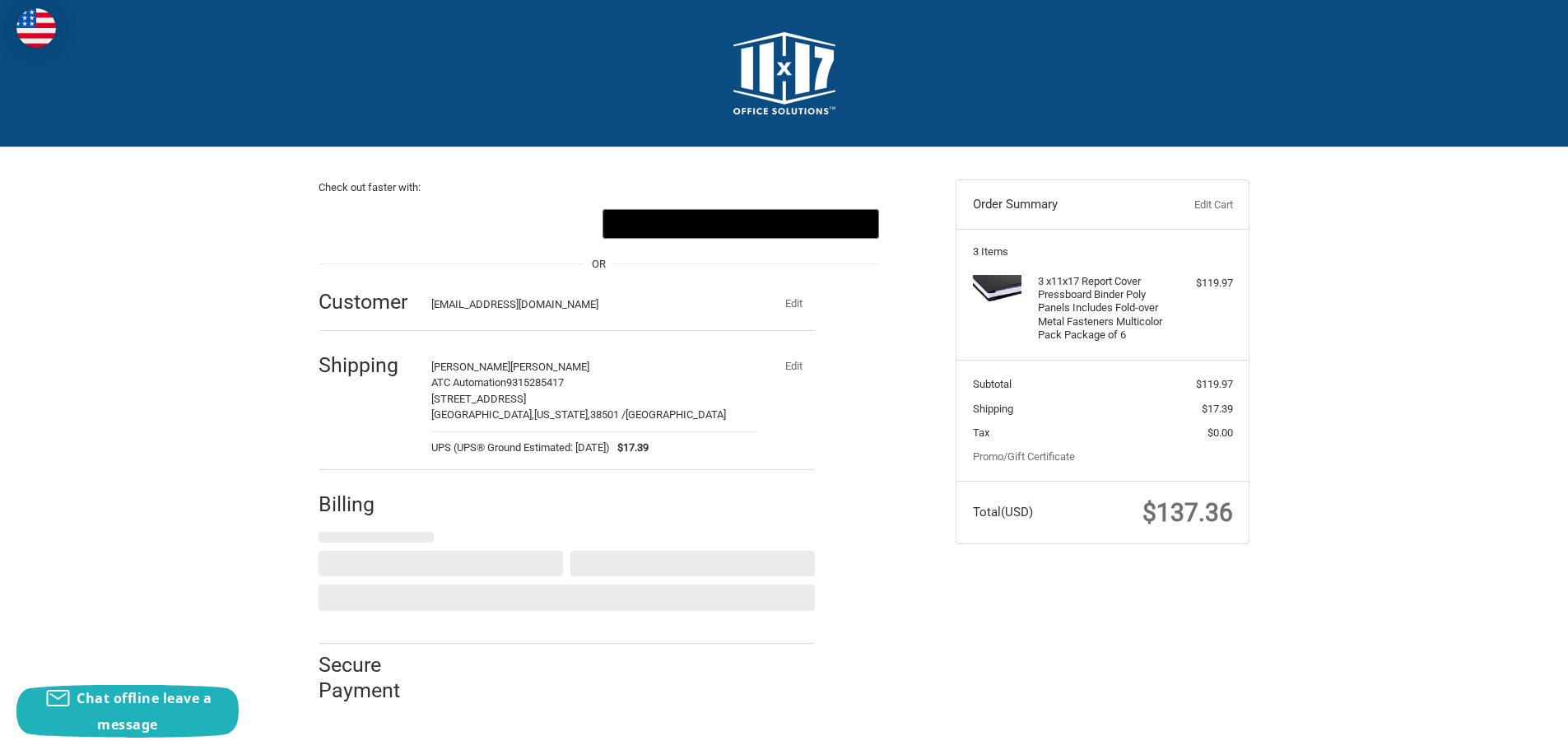
select select "US"
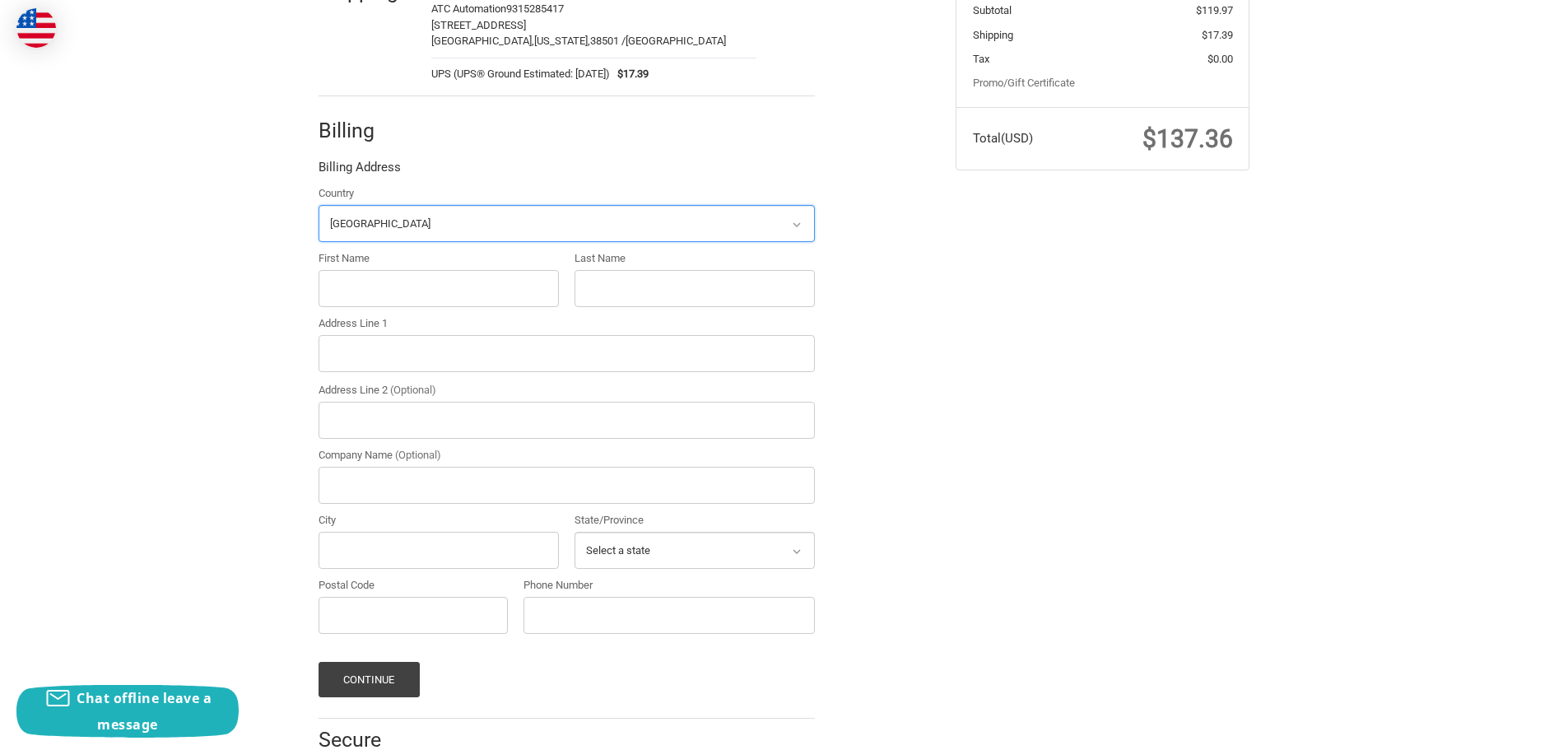
scroll to position [436, 0]
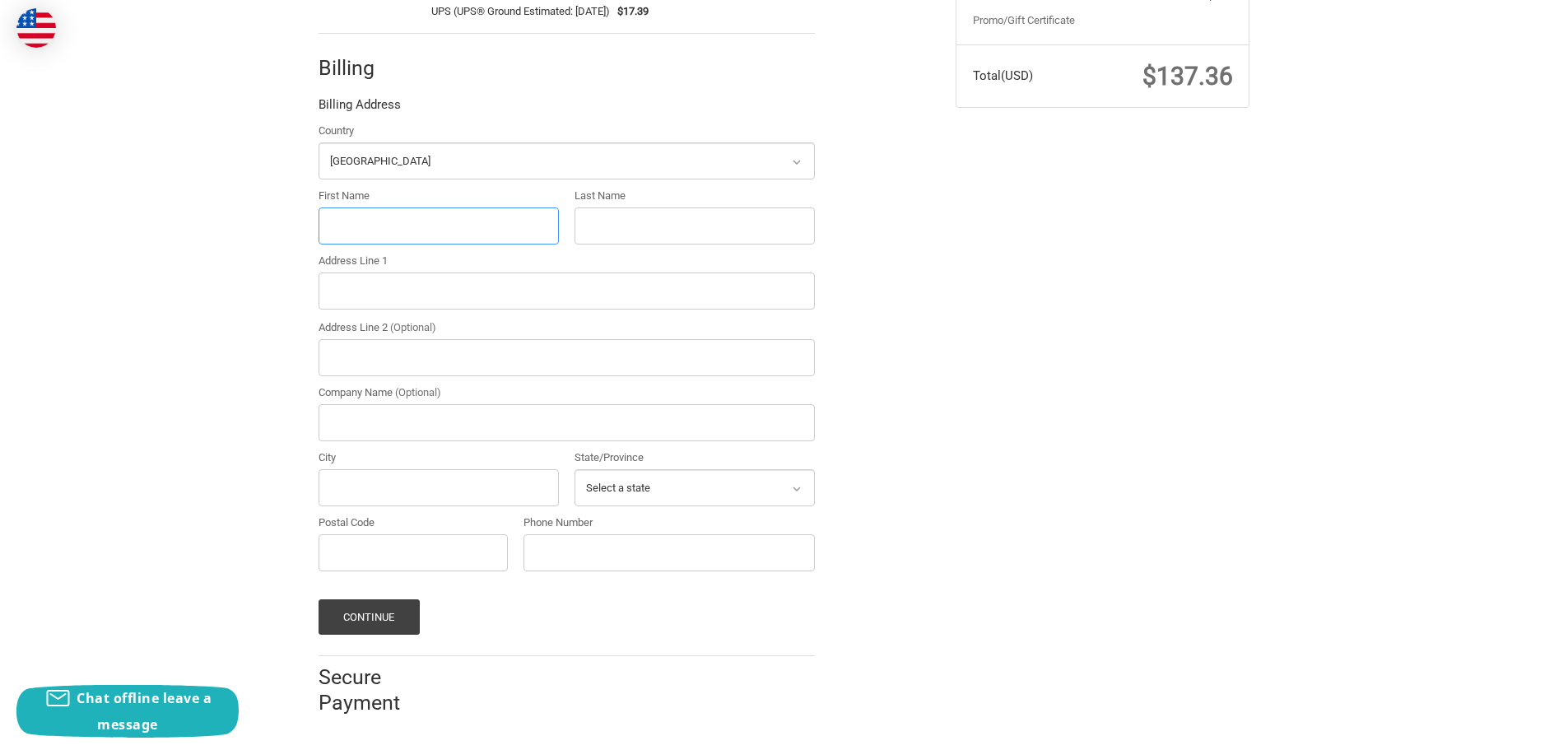
click at [370, 228] on input "First Name" at bounding box center [439, 226] width 240 height 37
type input "Bobby"
type input "Buck"
type input "101 Mill Drive"
type input "ATC Automation"
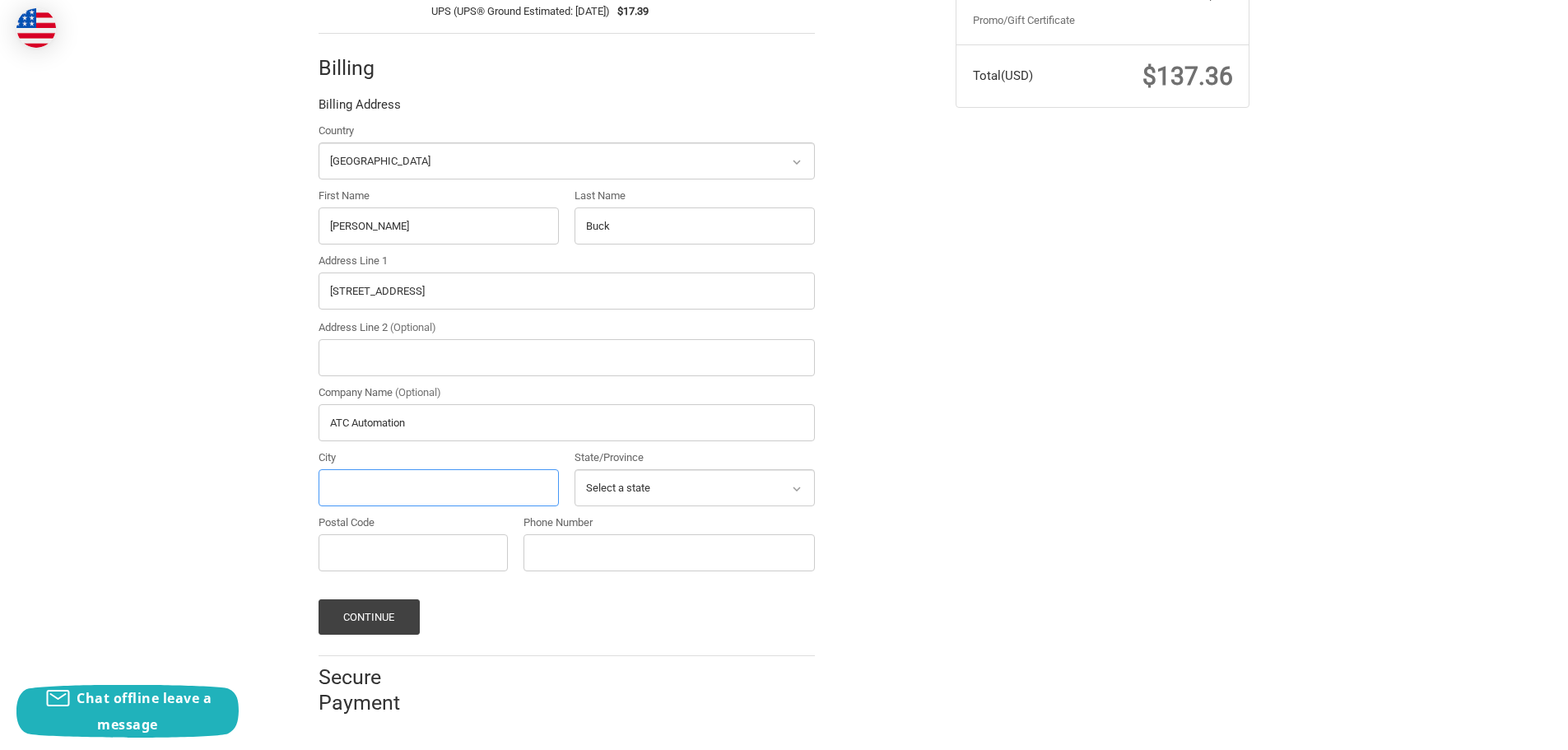
type input "Cookeville"
select select "TN"
type input "38501"
type input "9315285417"
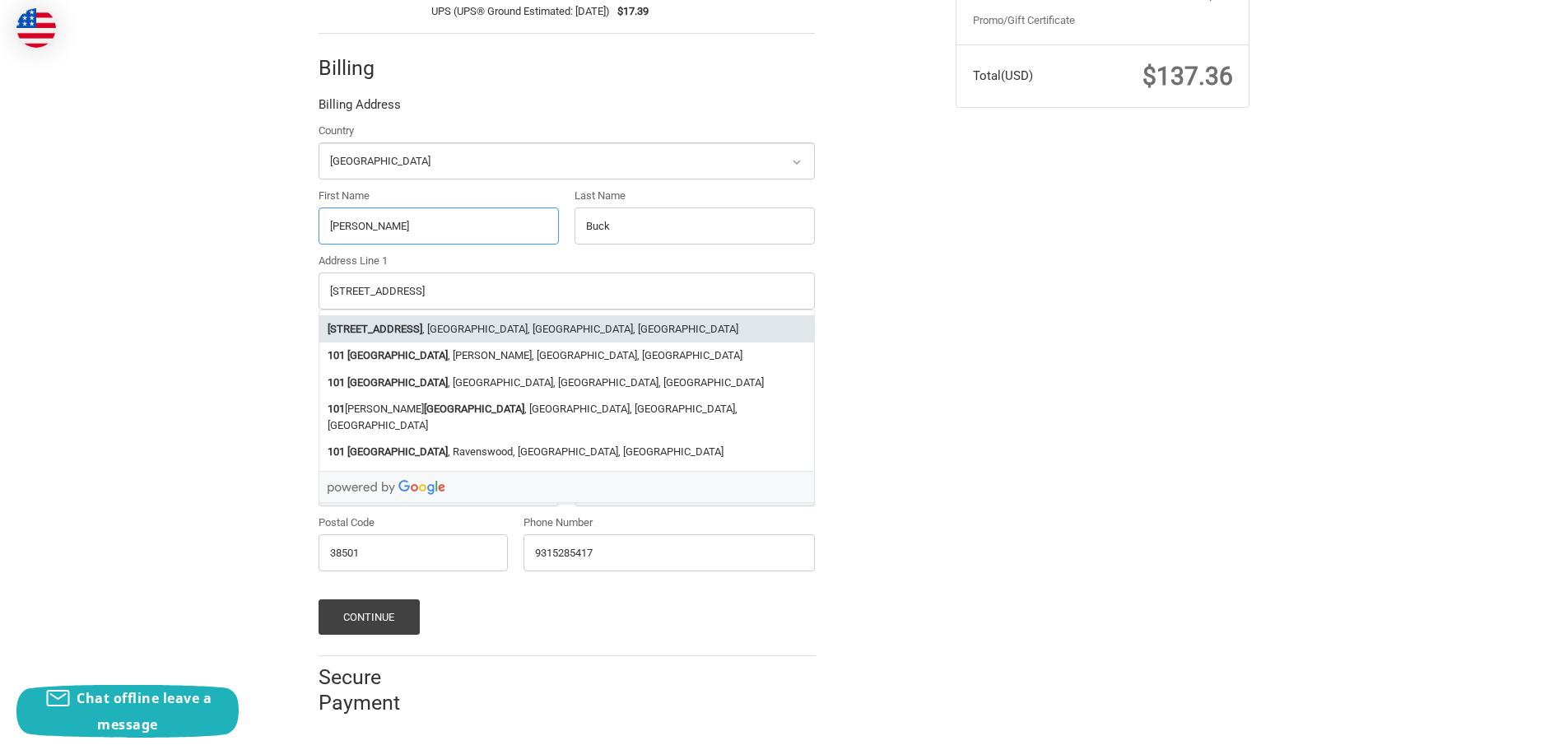
click at [380, 329] on strong "101 Mill Drive" at bounding box center [375, 329] width 95 height 16
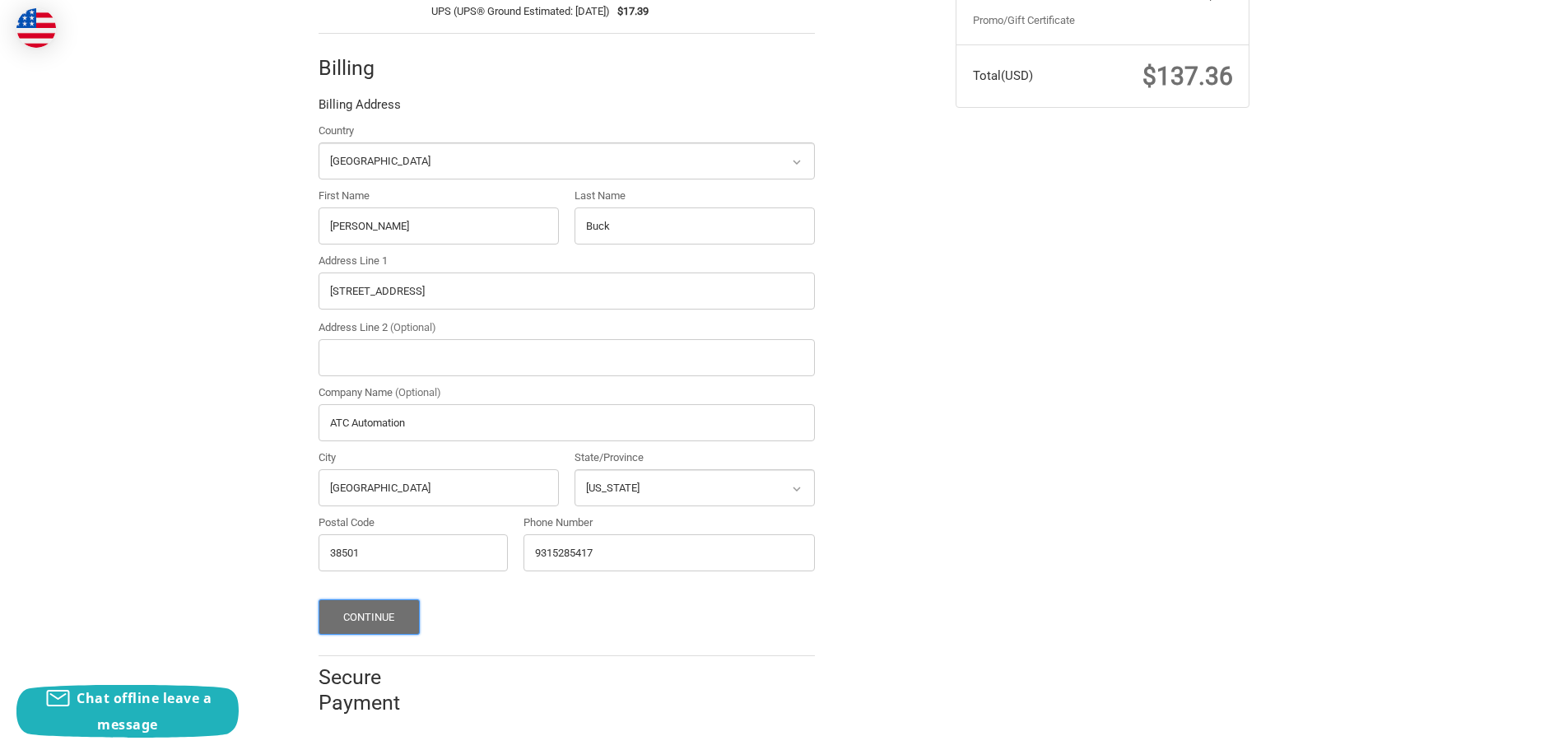
click at [371, 614] on button "Continue" at bounding box center [369, 616] width 101 height 35
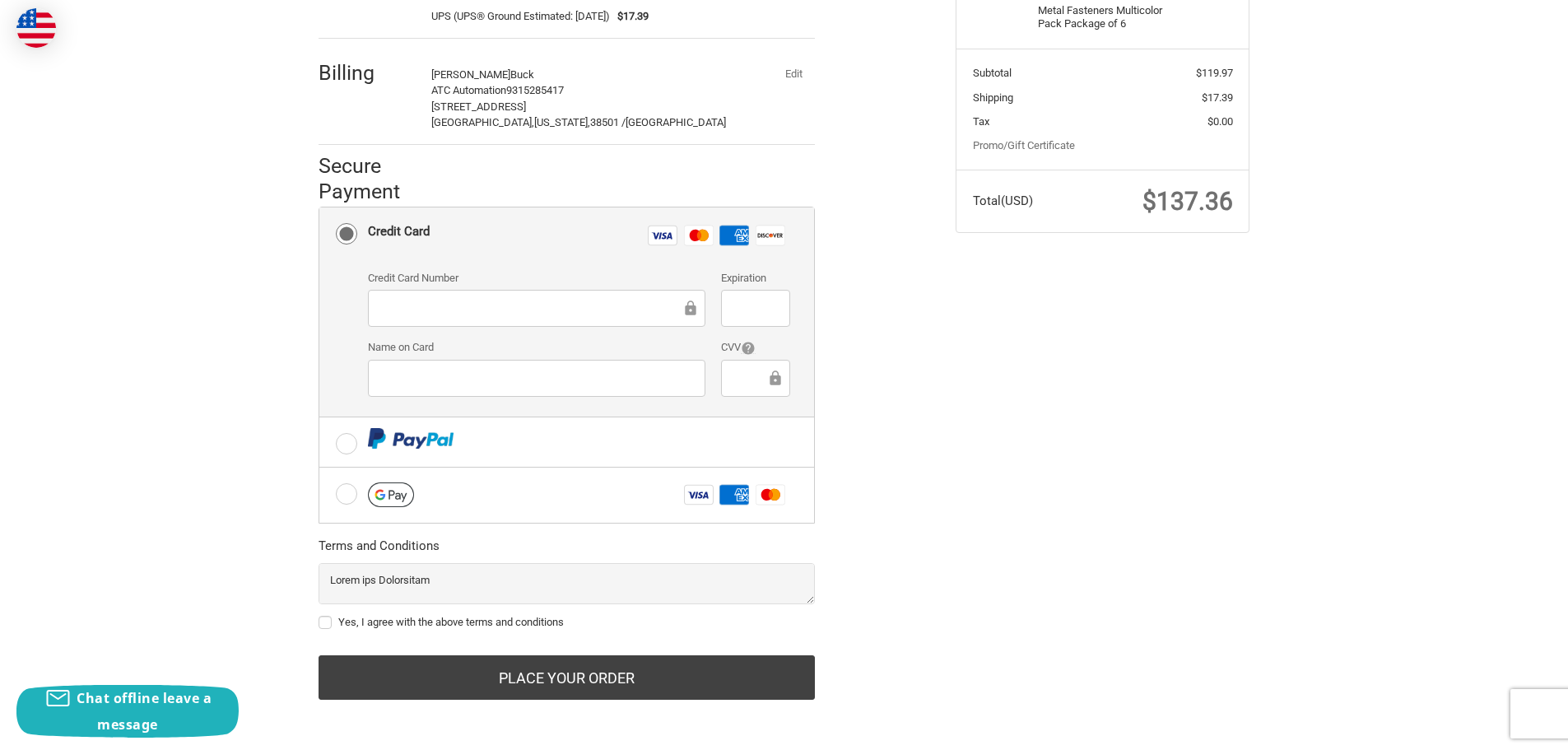
scroll to position [315, 0]
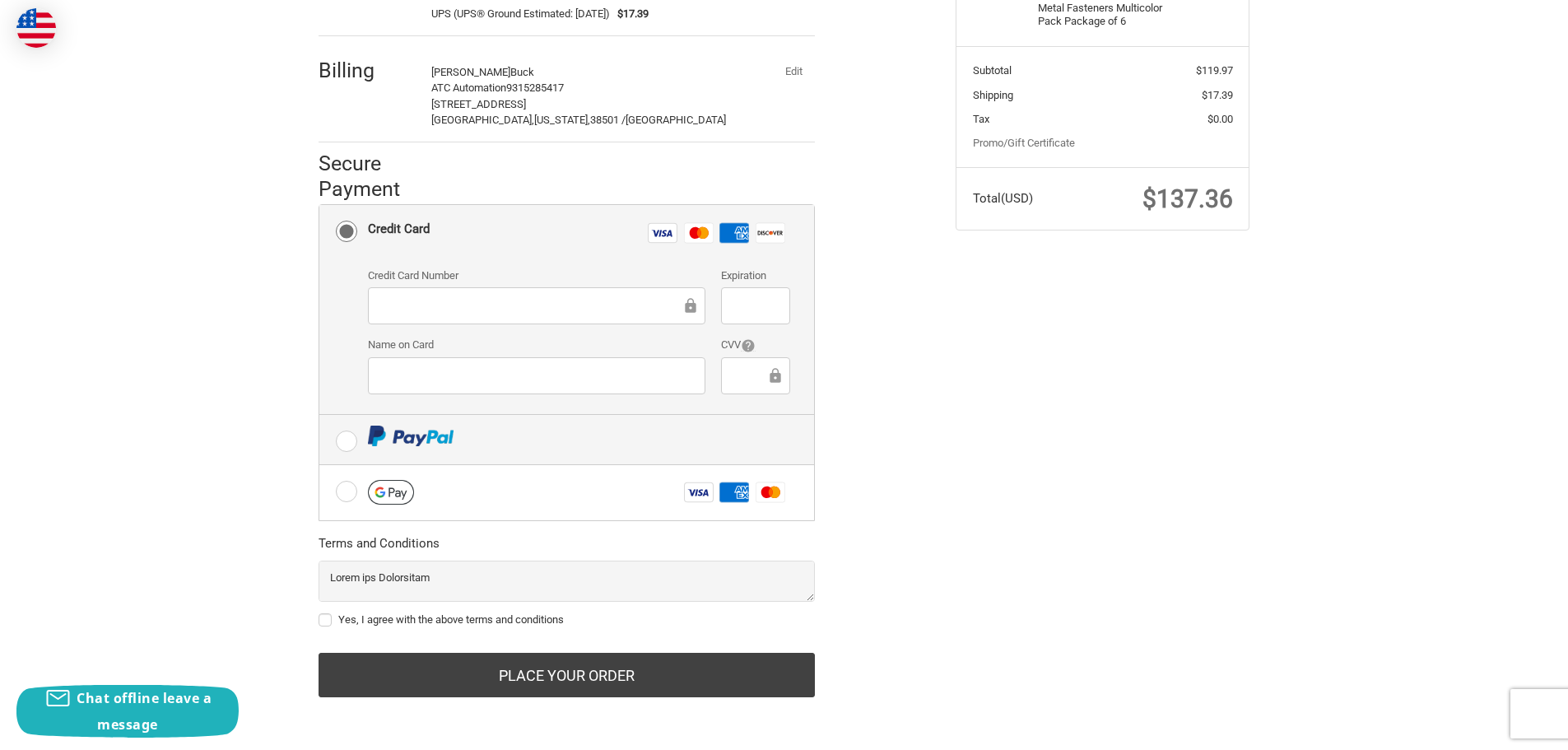
click at [351, 444] on label at bounding box center [567, 439] width 495 height 49
click at [320, 416] on input "radio" at bounding box center [319, 415] width 1 height 1
radio input "true"
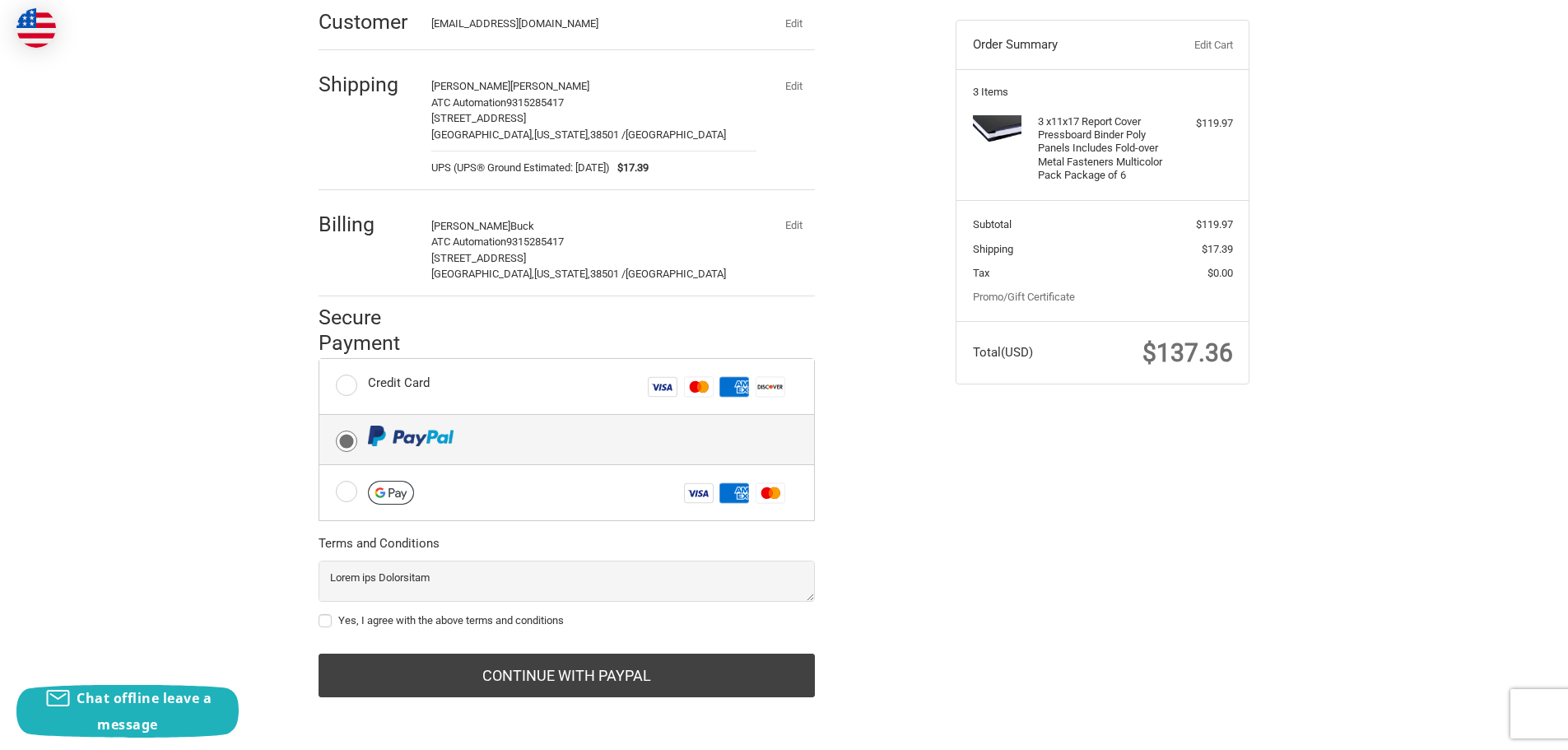
scroll to position [161, 0]
click at [322, 622] on label "Yes, I agree with the above terms and conditions" at bounding box center [566, 621] width 496 height 13
click at [319, 613] on input "Yes, I agree with the above terms and conditions" at bounding box center [319, 612] width 1 height 1
checkbox input "true"
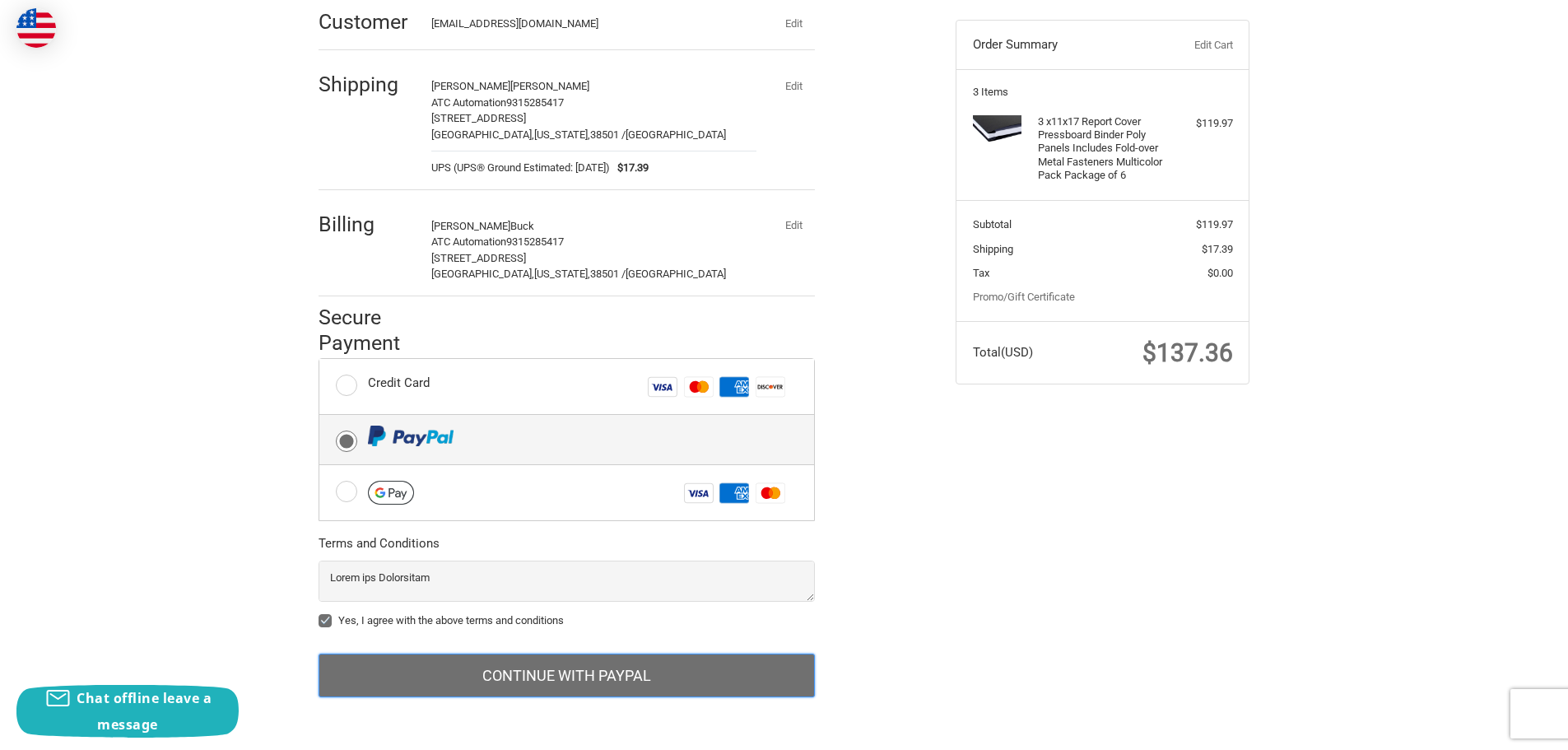
click at [588, 682] on button "Continue with PayPal" at bounding box center [566, 675] width 496 height 44
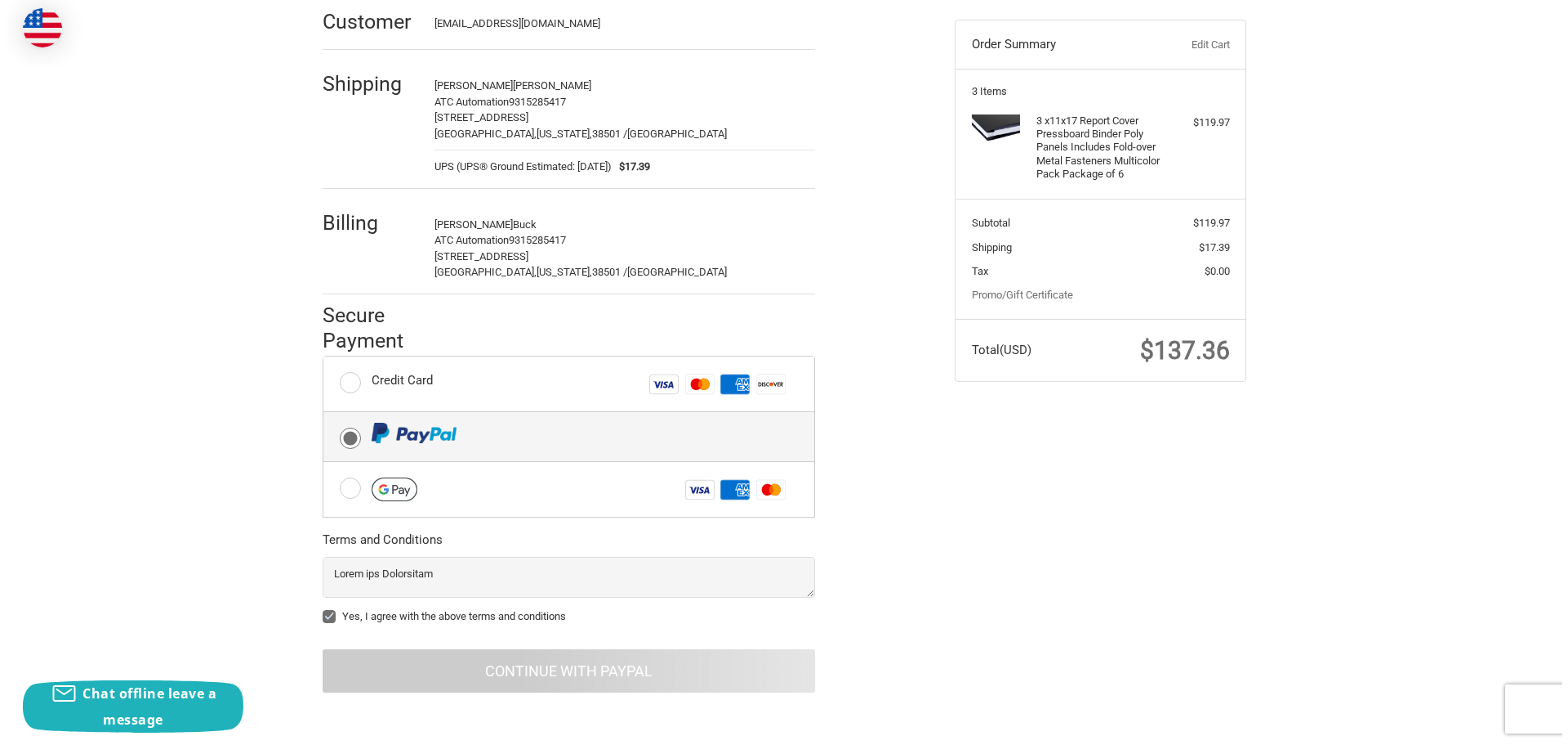
scroll to position [0, 0]
